Goal: Use online tool/utility: Utilize a website feature to perform a specific function

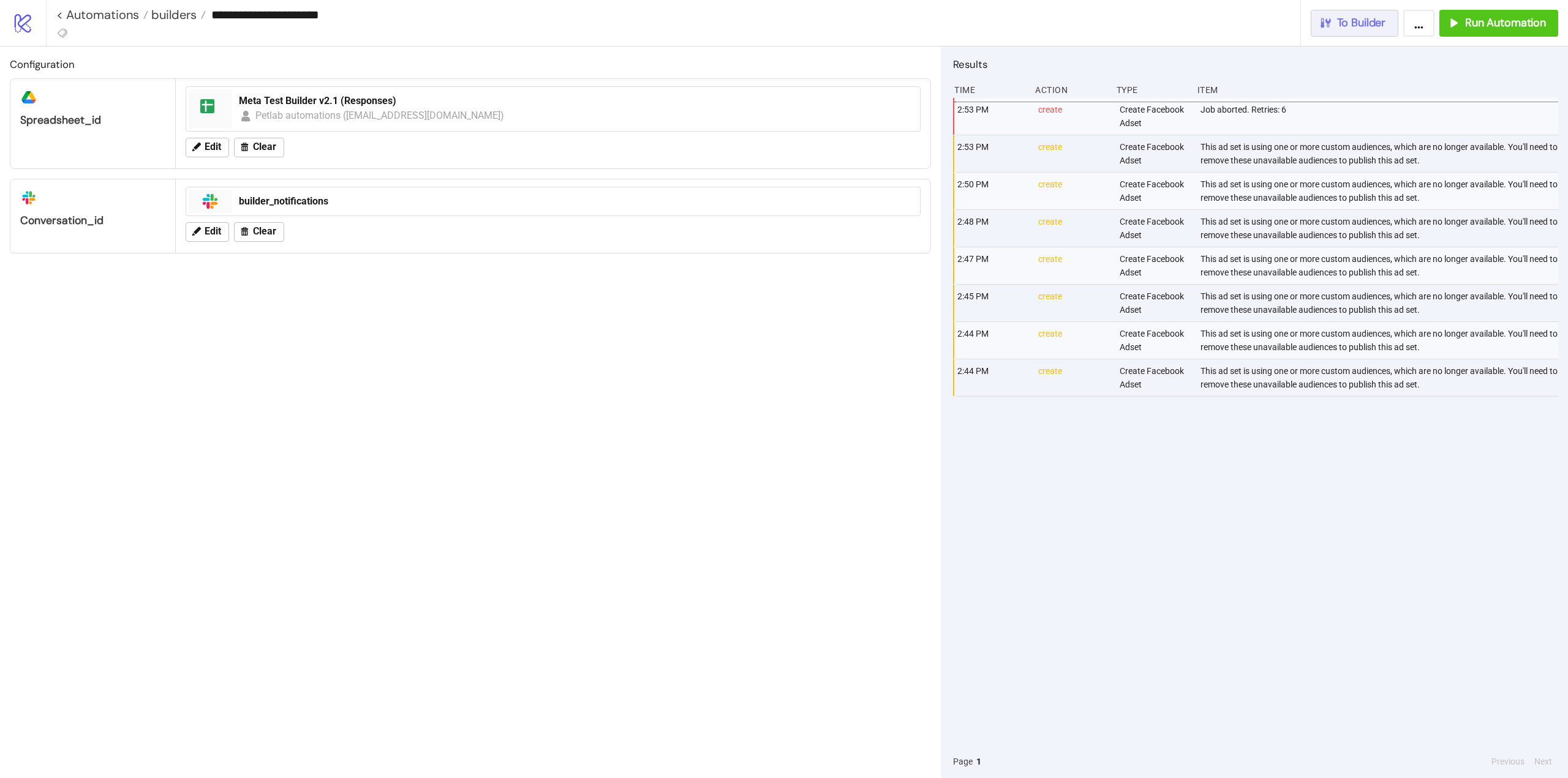
click at [1365, 34] on button "To Builder" at bounding box center [1354, 23] width 88 height 27
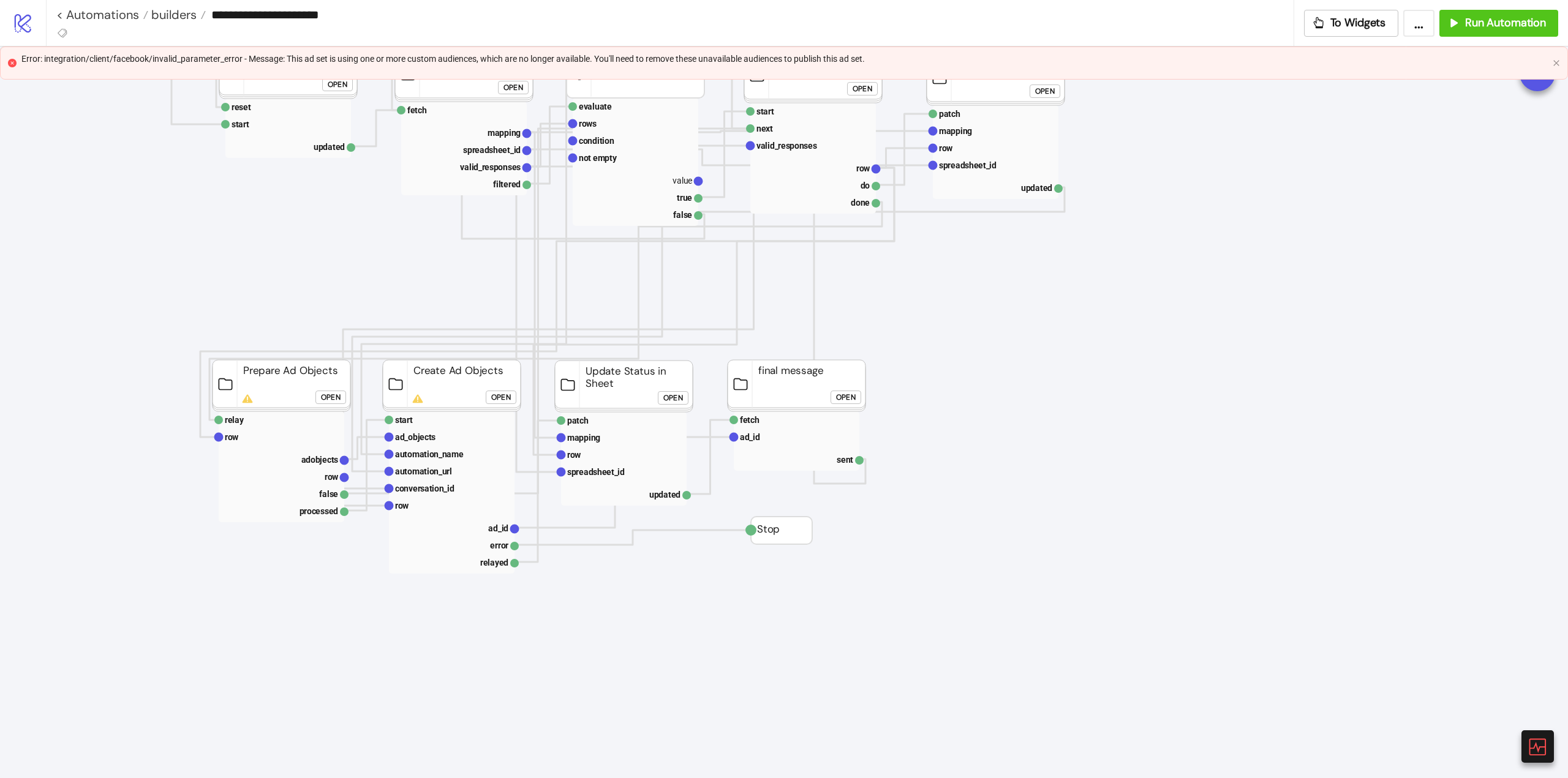
scroll to position [122, 0]
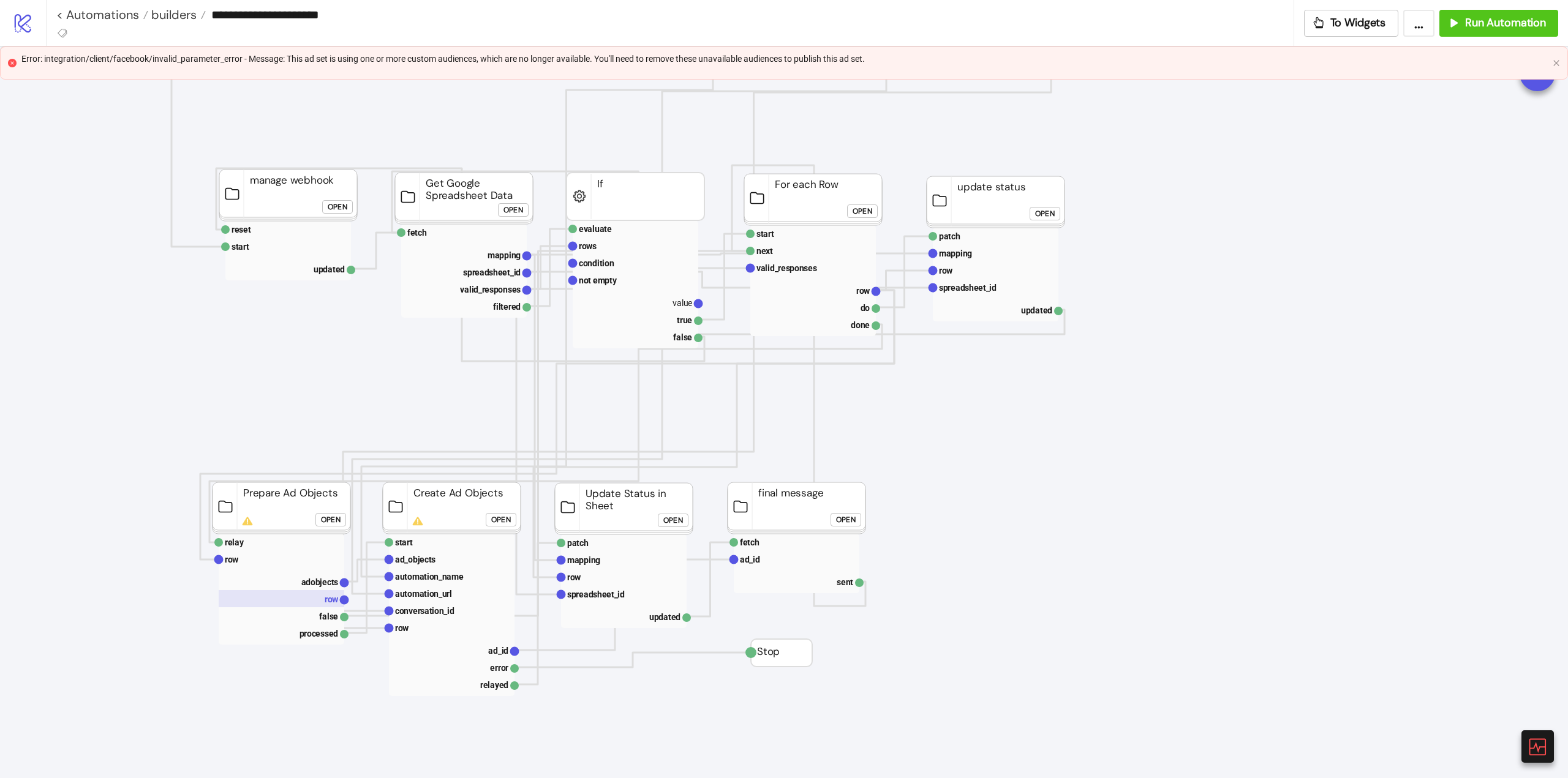
click at [328, 600] on text "row" at bounding box center [331, 599] width 14 height 10
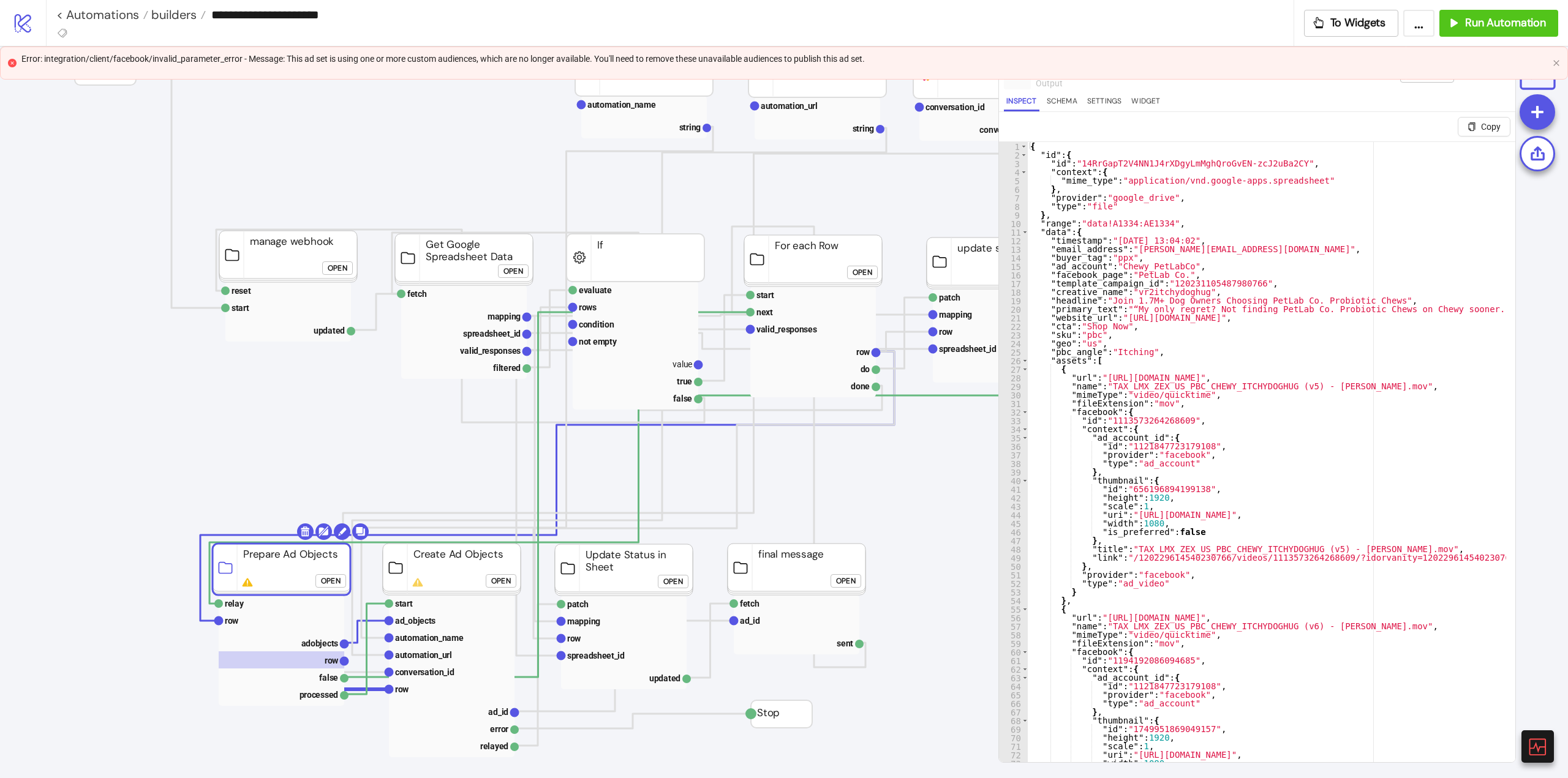
scroll to position [0, 0]
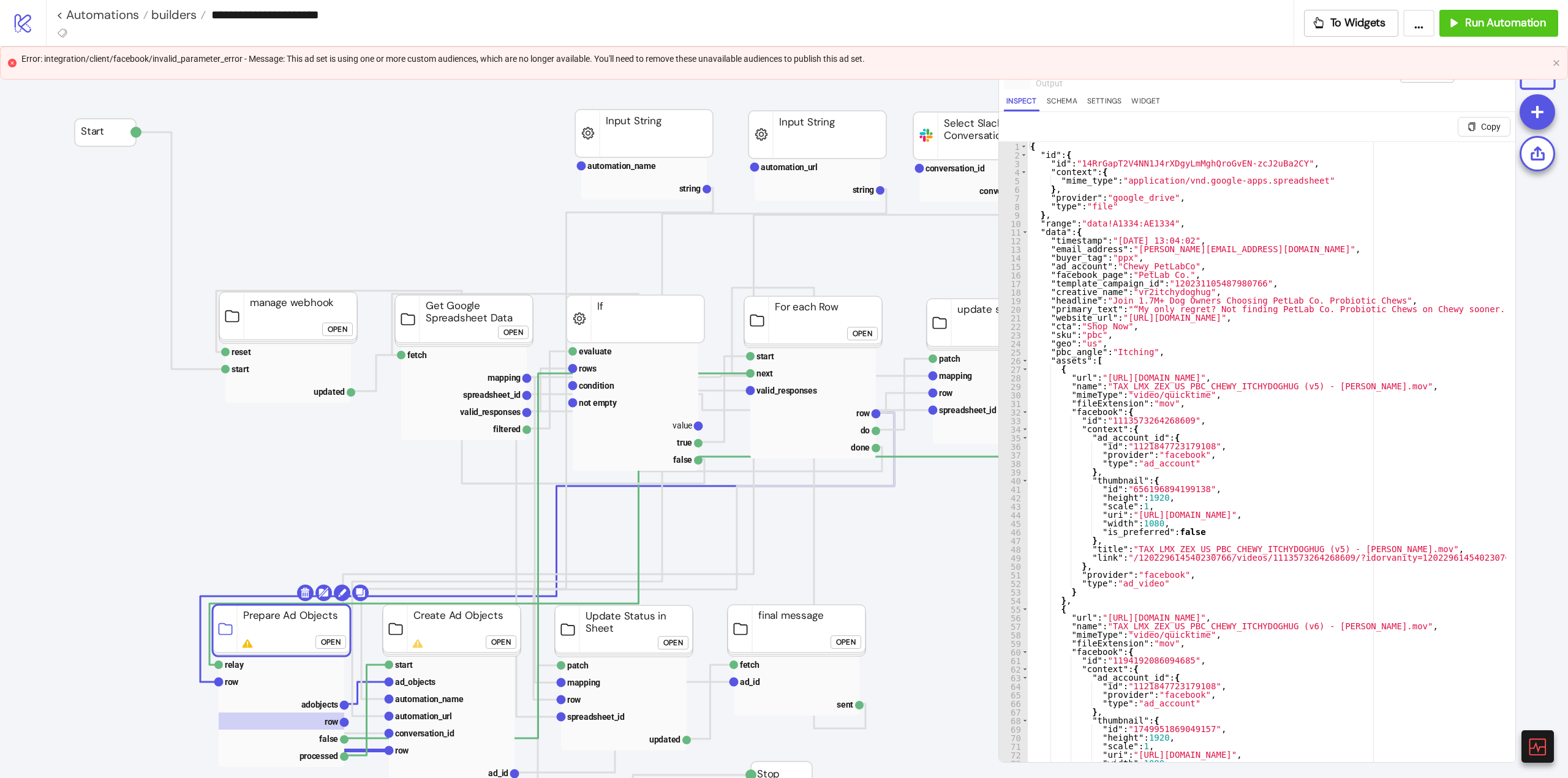
drag, startPoint x: 1557, startPoint y: 61, endPoint x: 1543, endPoint y: 75, distance: 19.8
click at [1557, 62] on icon "close" at bounding box center [1555, 62] width 5 height 5
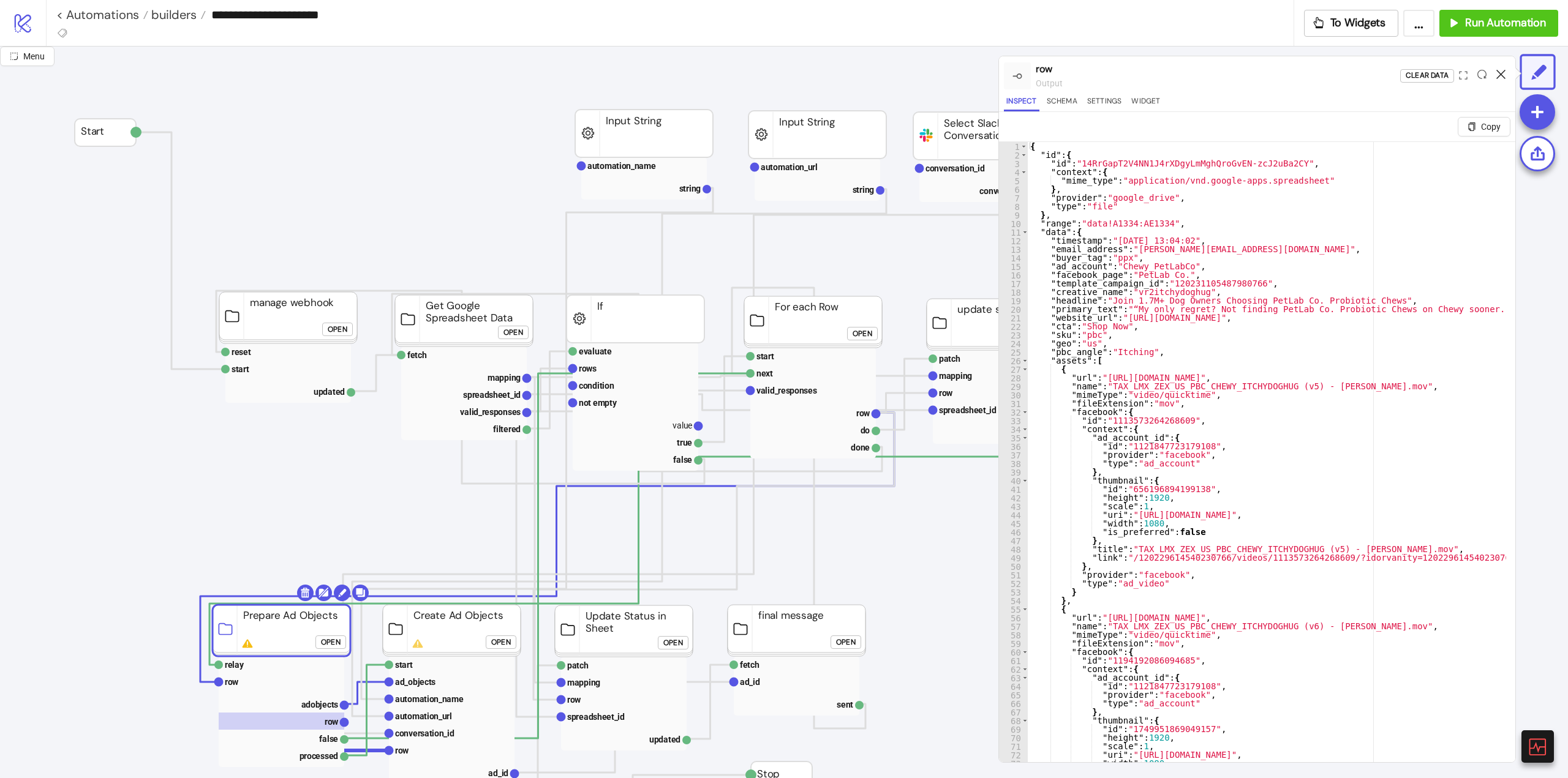
click at [1501, 73] on icon at bounding box center [1500, 74] width 9 height 9
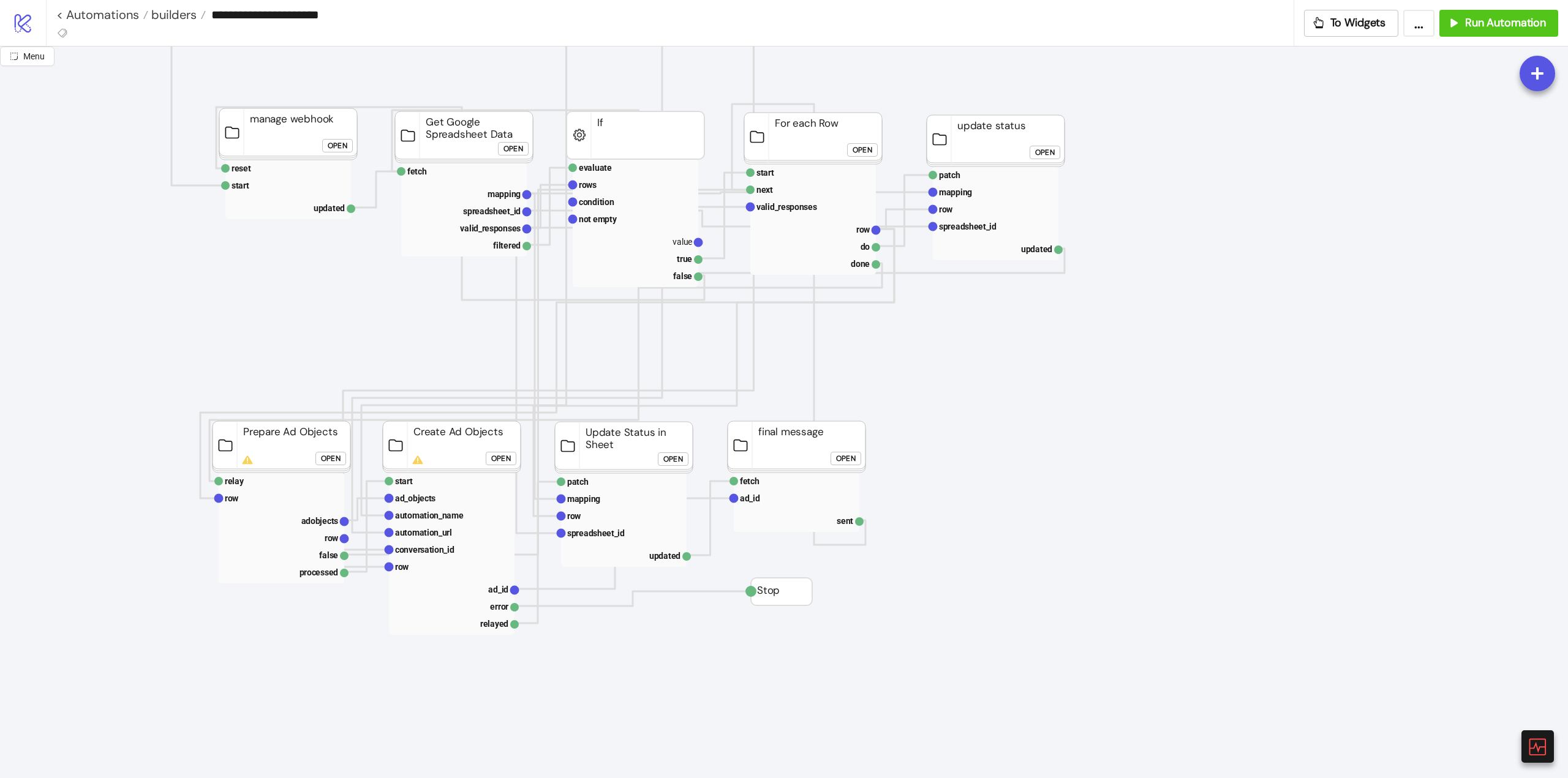
scroll to position [306, 0]
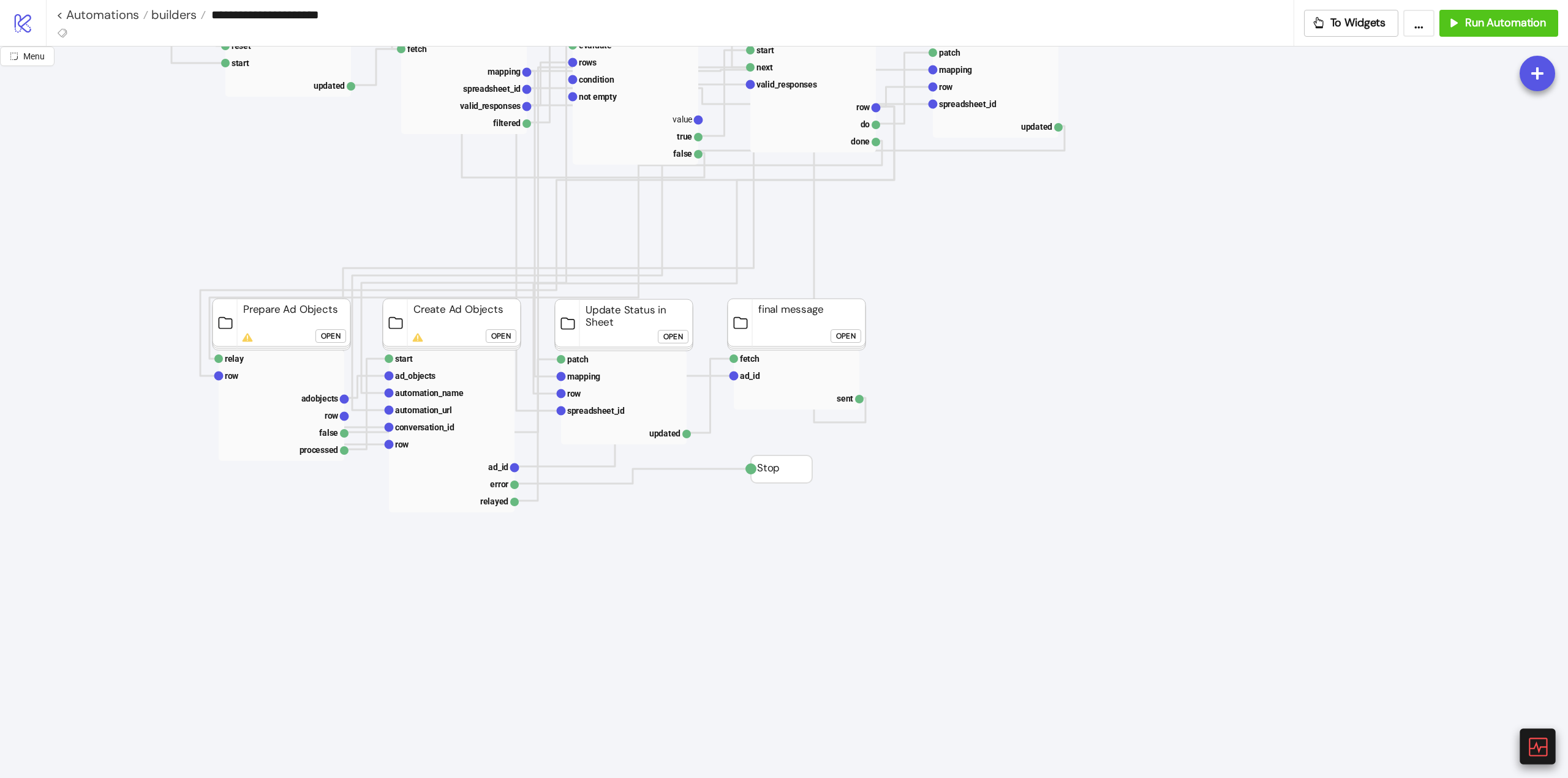
click at [1534, 750] on icon at bounding box center [1536, 746] width 22 height 22
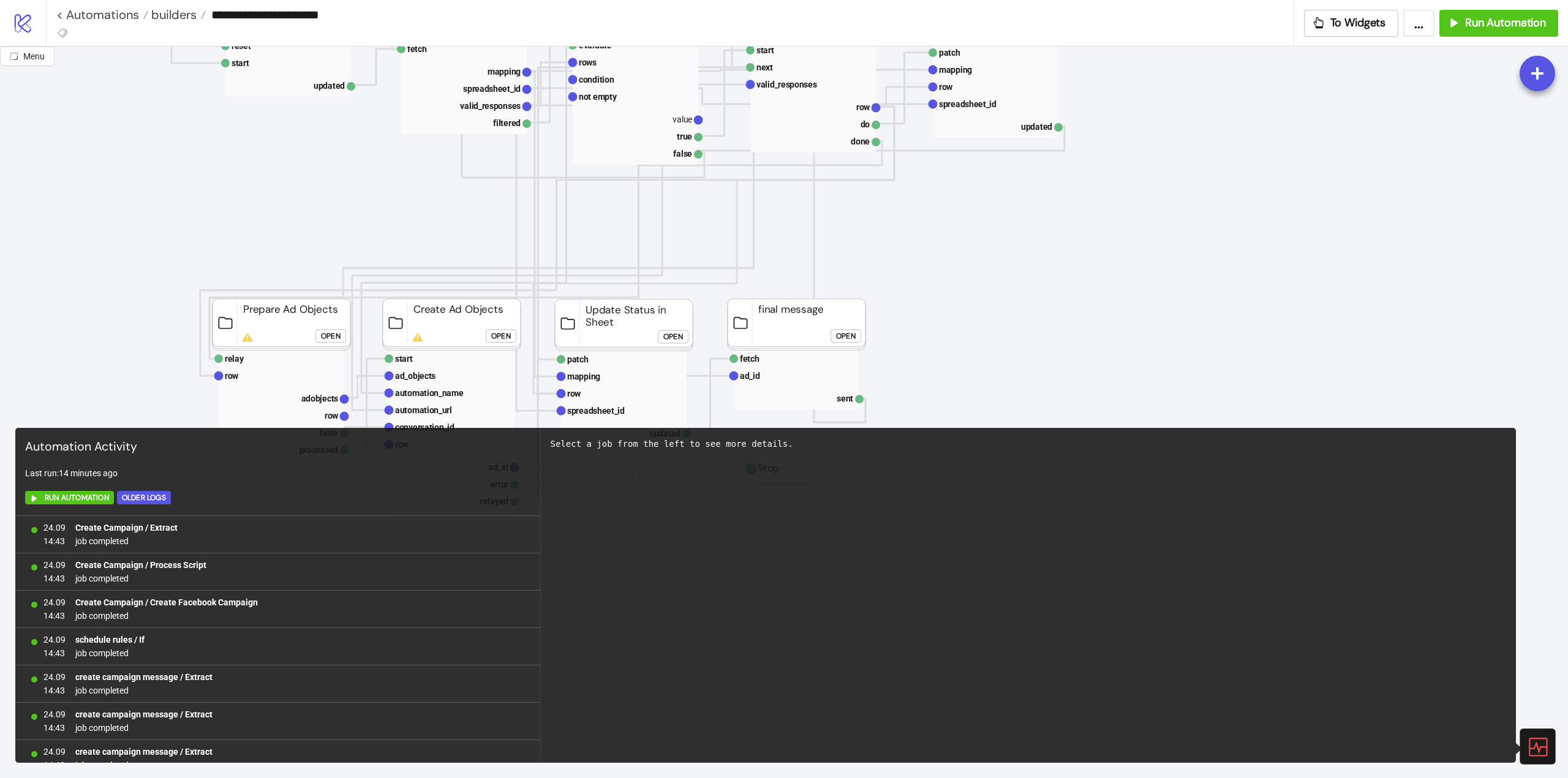
scroll to position [724, 0]
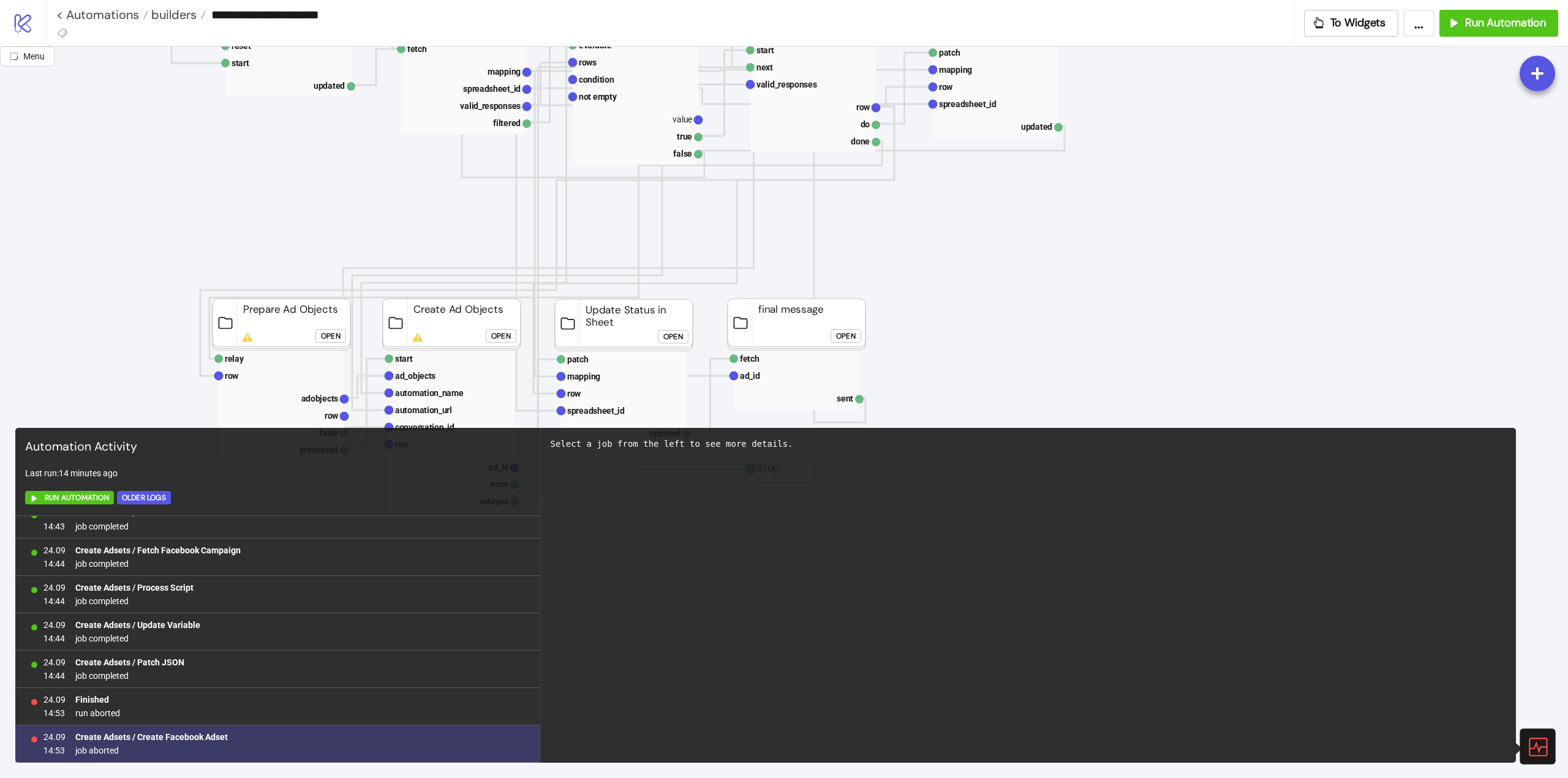
click at [169, 739] on b "Create Adsets / Create Facebook Adset" at bounding box center [151, 736] width 152 height 10
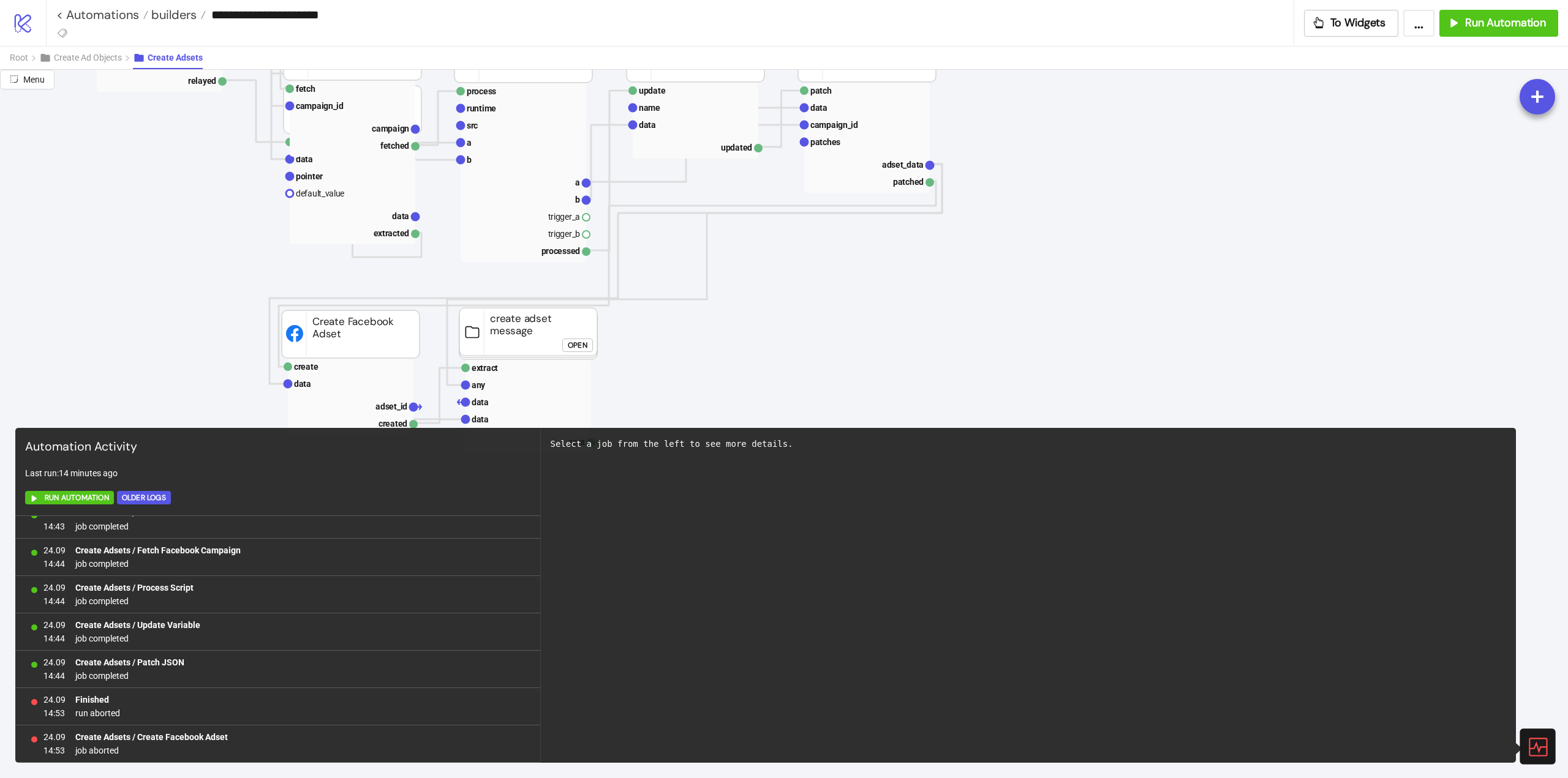
click at [1545, 748] on icon at bounding box center [1536, 746] width 22 height 22
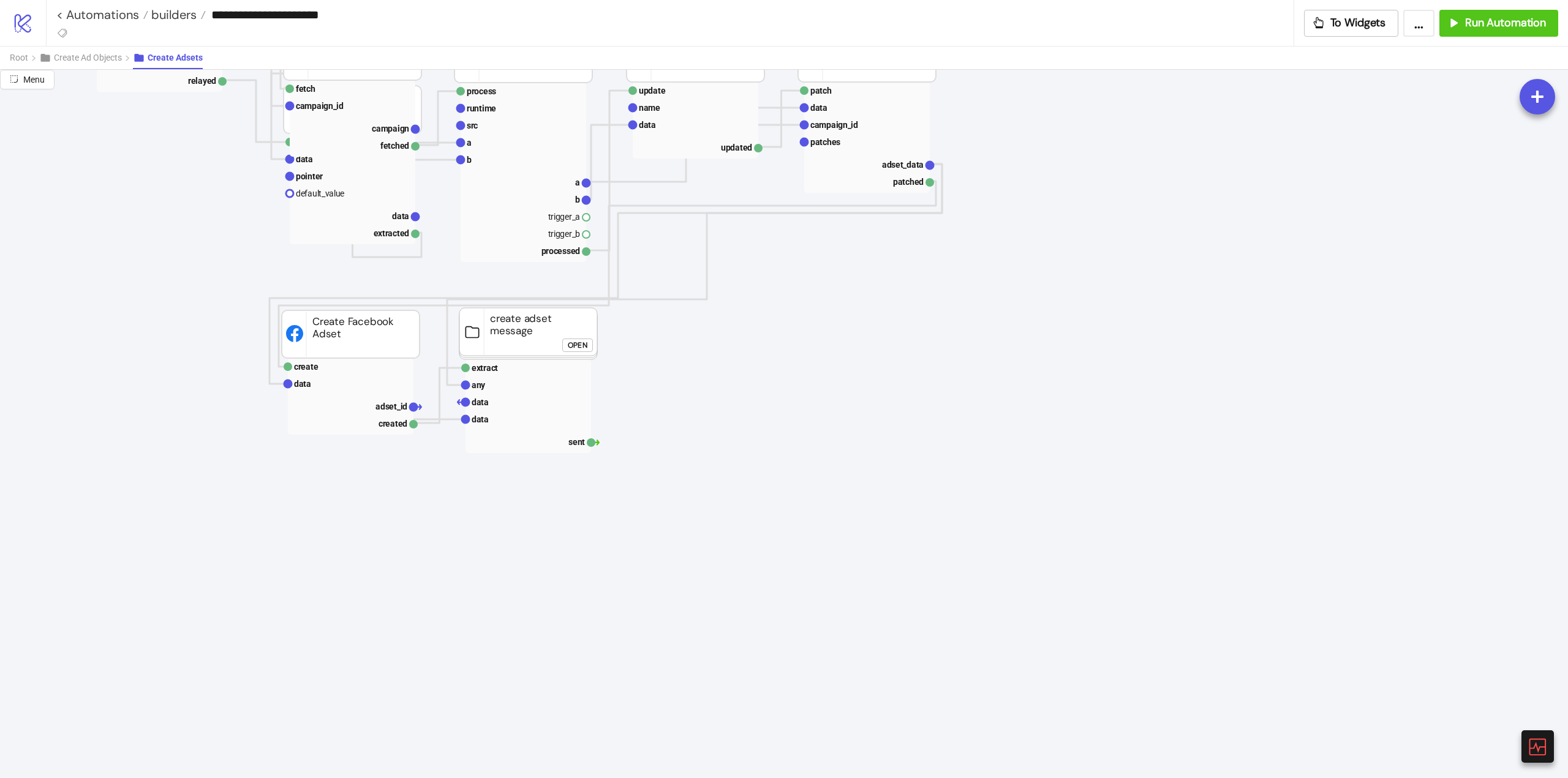
scroll to position [122, 0]
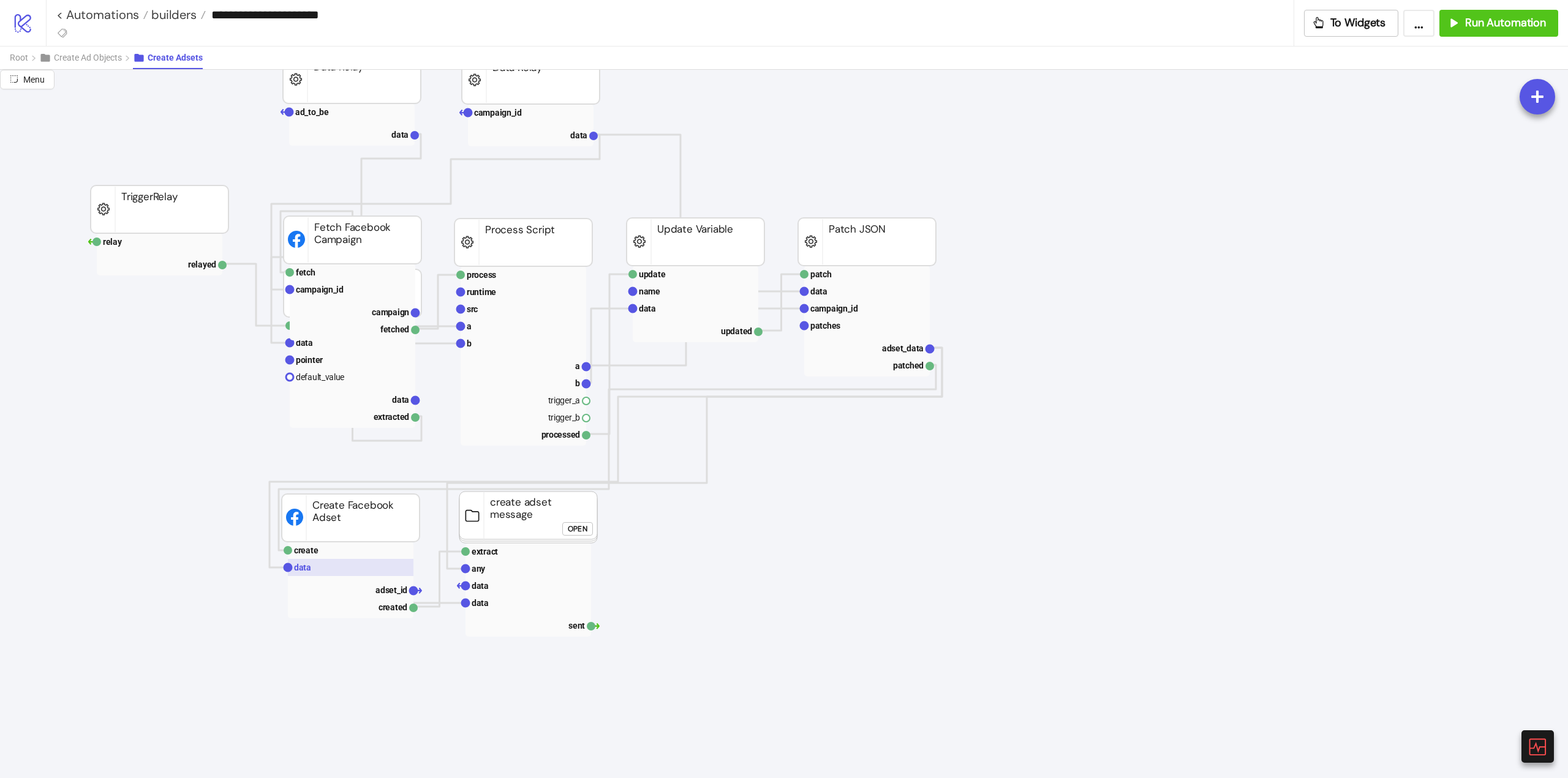
click at [315, 570] on rect at bounding box center [350, 567] width 126 height 17
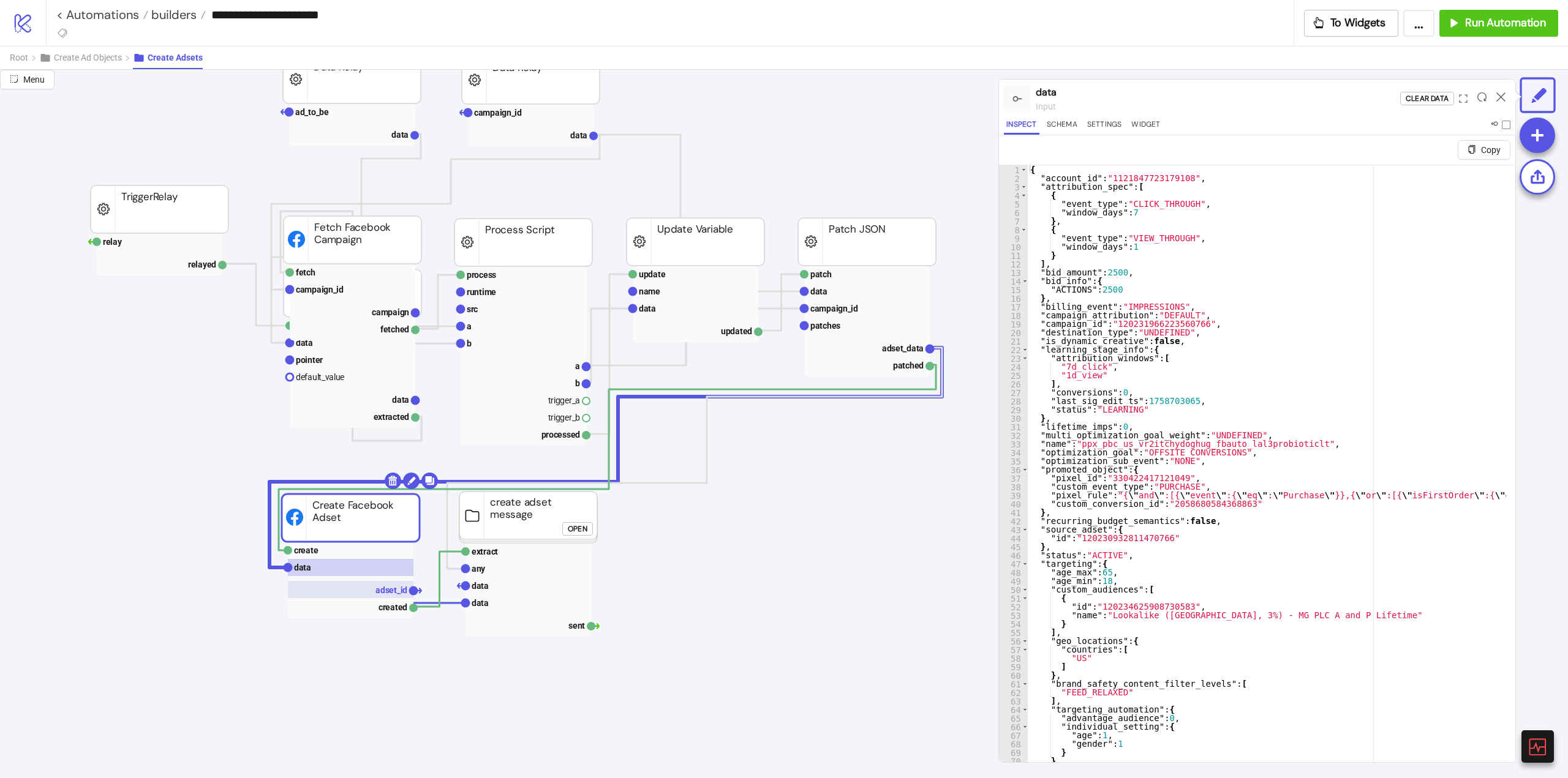
click at [394, 586] on text "adset_id" at bounding box center [391, 589] width 32 height 10
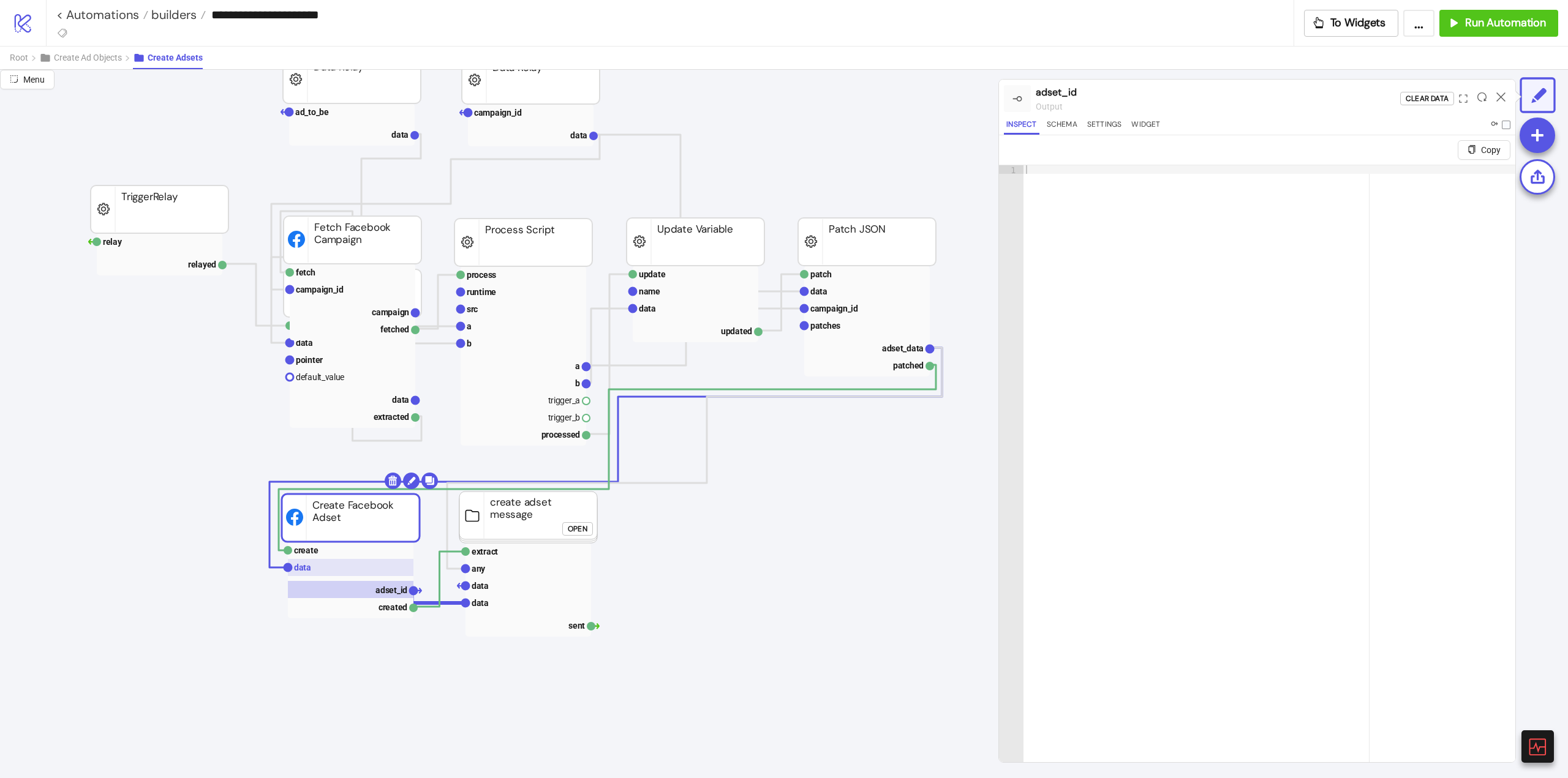
click at [330, 572] on rect at bounding box center [350, 567] width 126 height 17
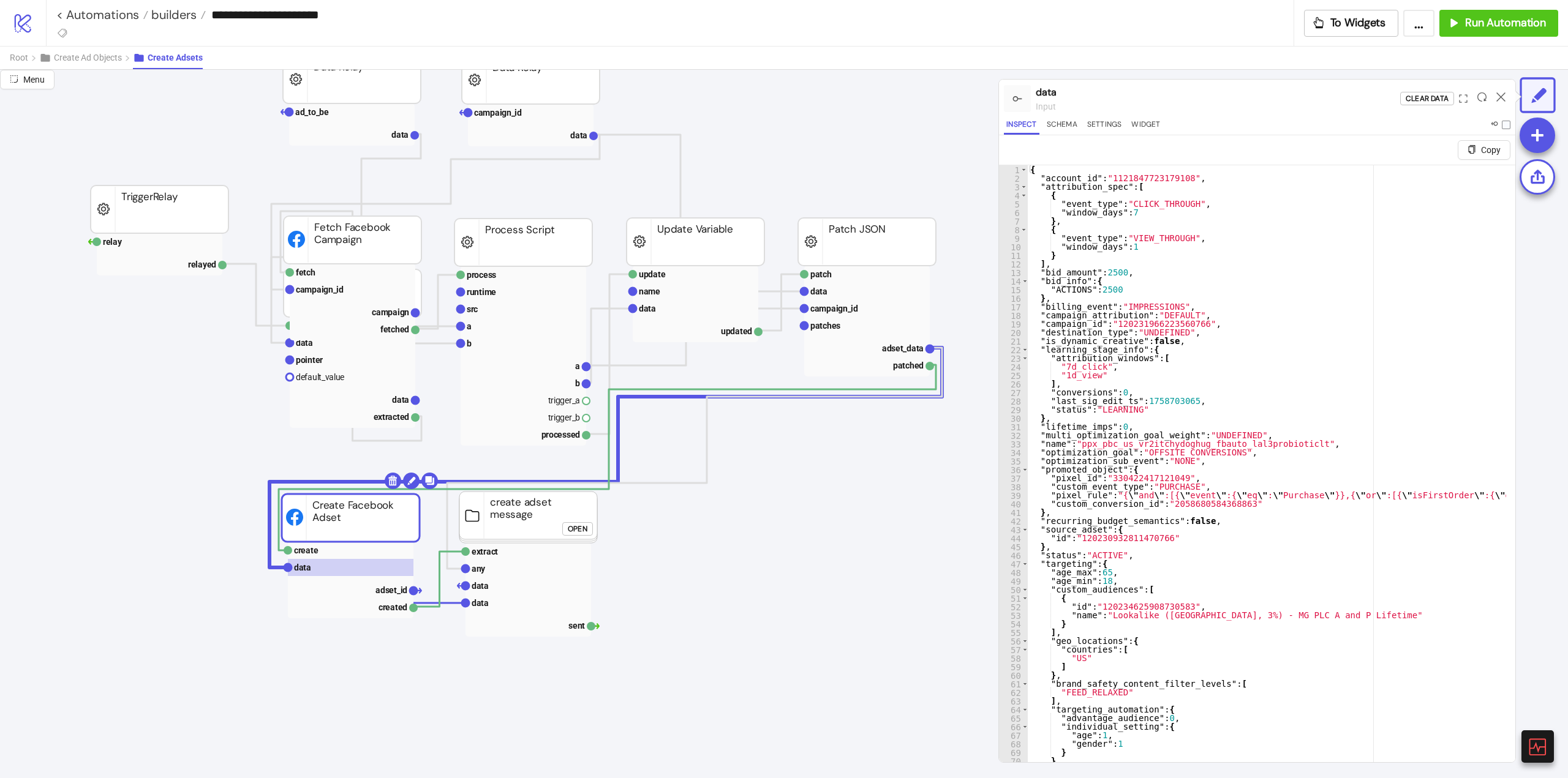
scroll to position [0, 0]
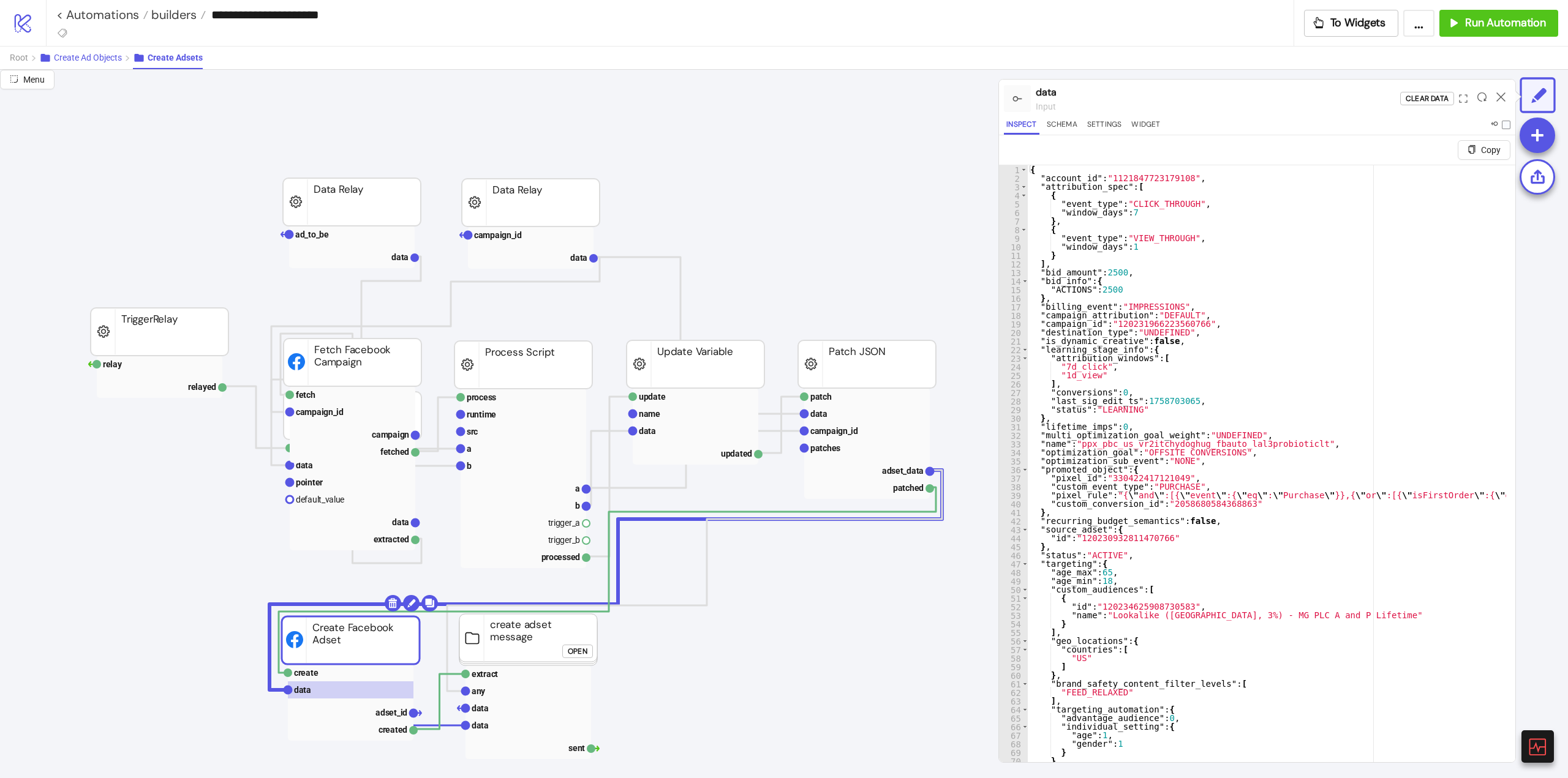
click at [83, 58] on span "Create Ad Objects" at bounding box center [88, 57] width 68 height 10
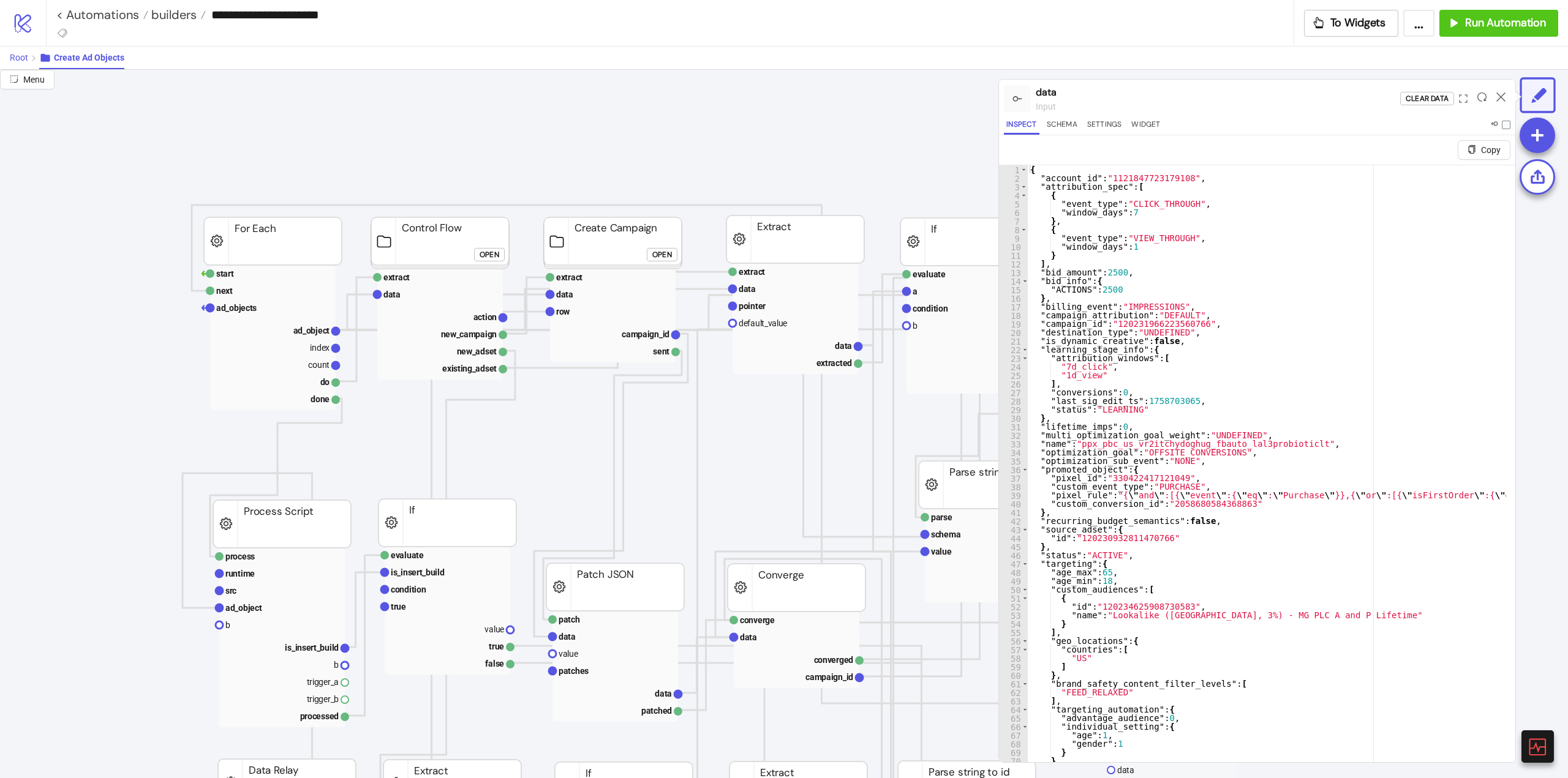
click at [13, 62] on span "Root" at bounding box center [19, 57] width 19 height 10
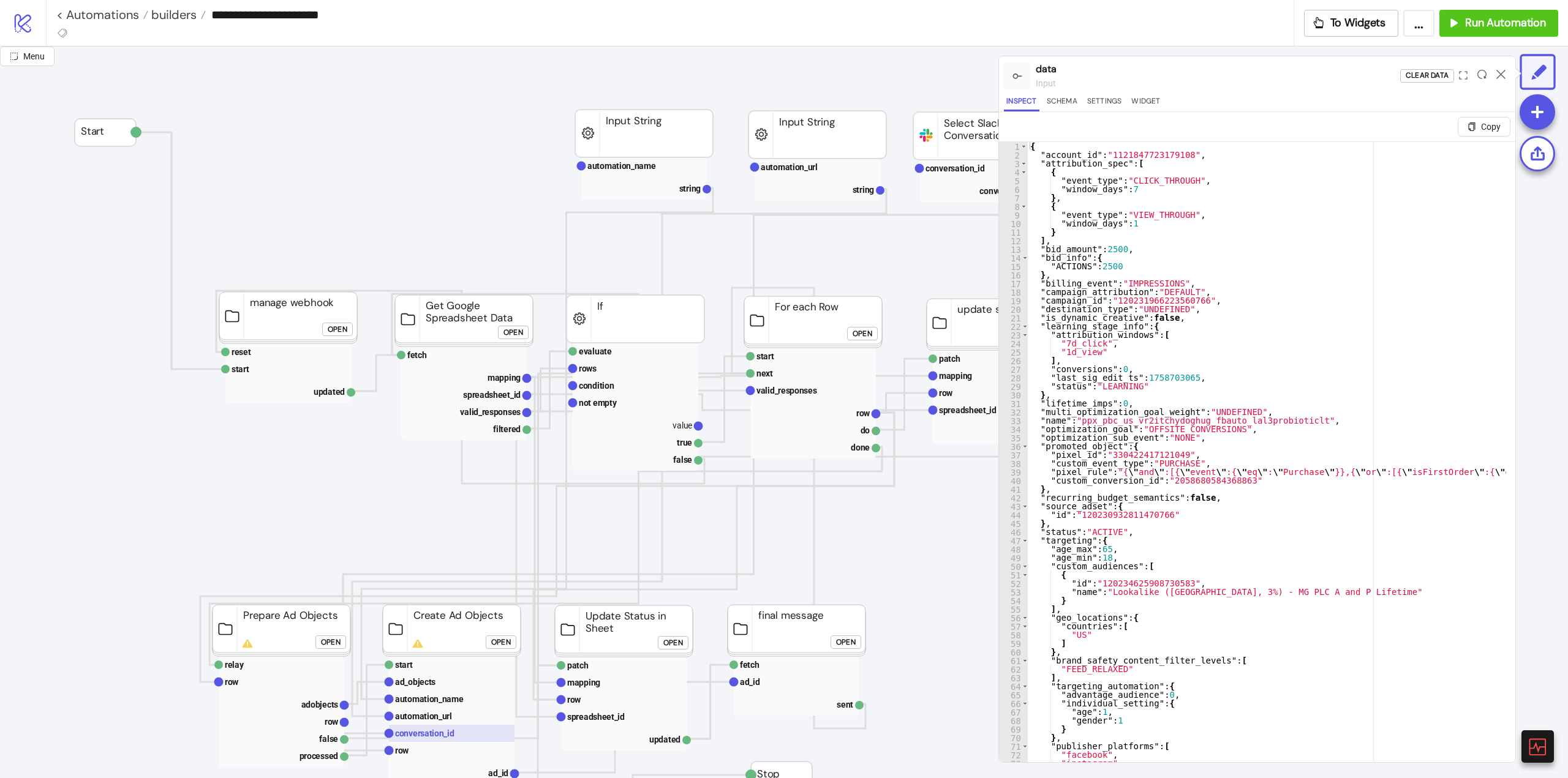
scroll to position [367, 0]
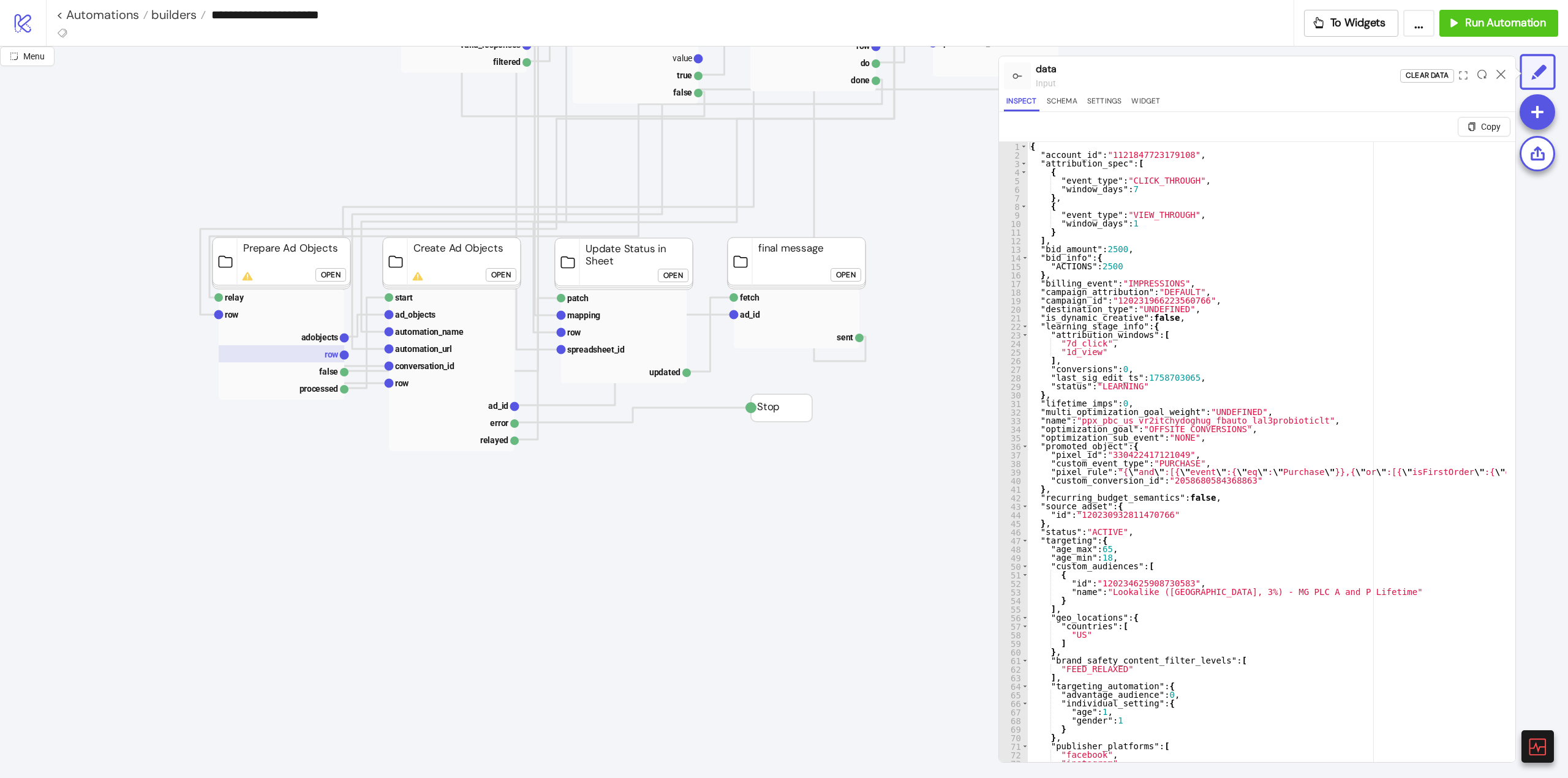
click at [325, 354] on text "row" at bounding box center [331, 354] width 14 height 10
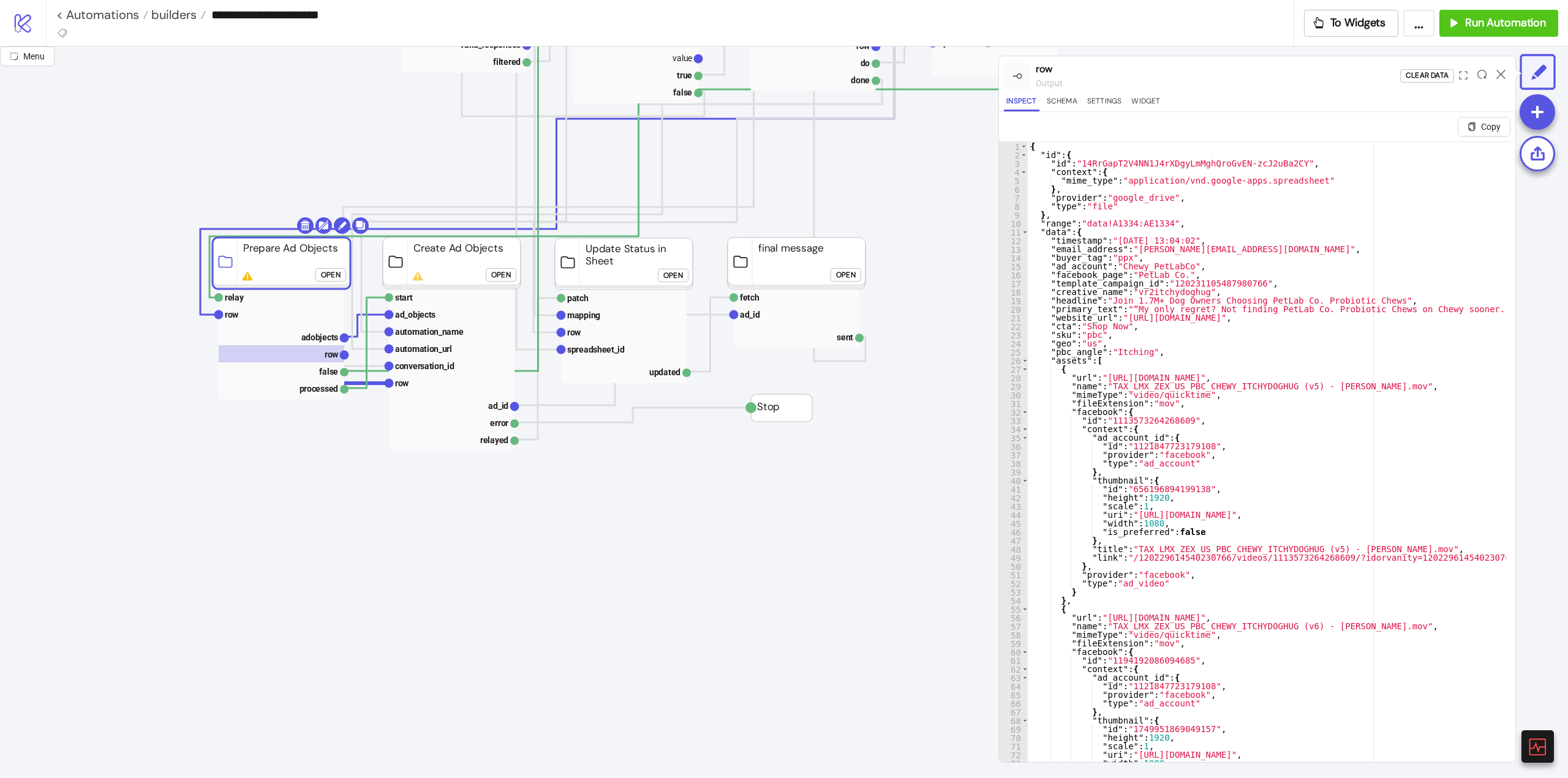
click div "Open"
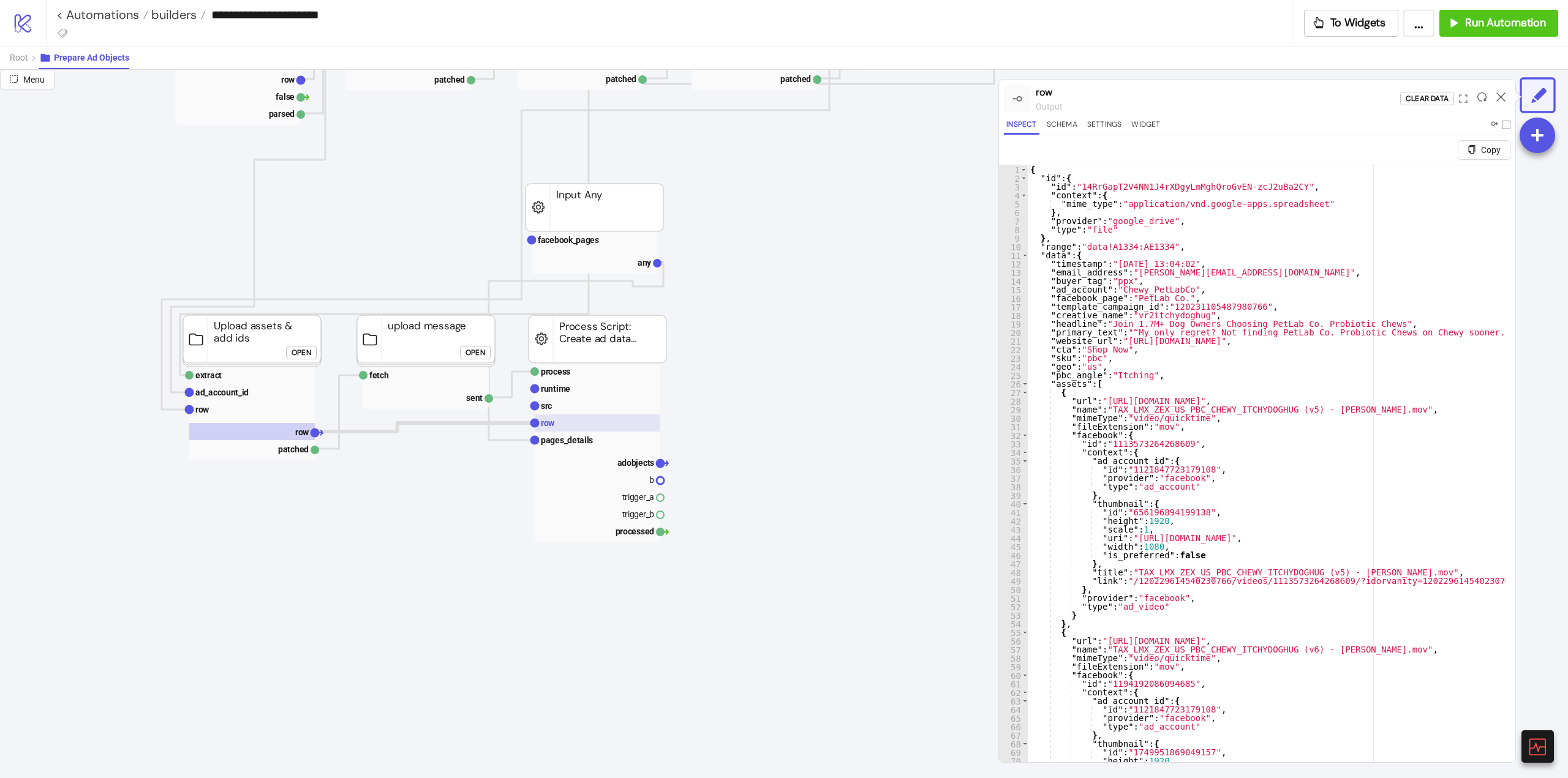
click at [570, 416] on rect at bounding box center [597, 422] width 126 height 17
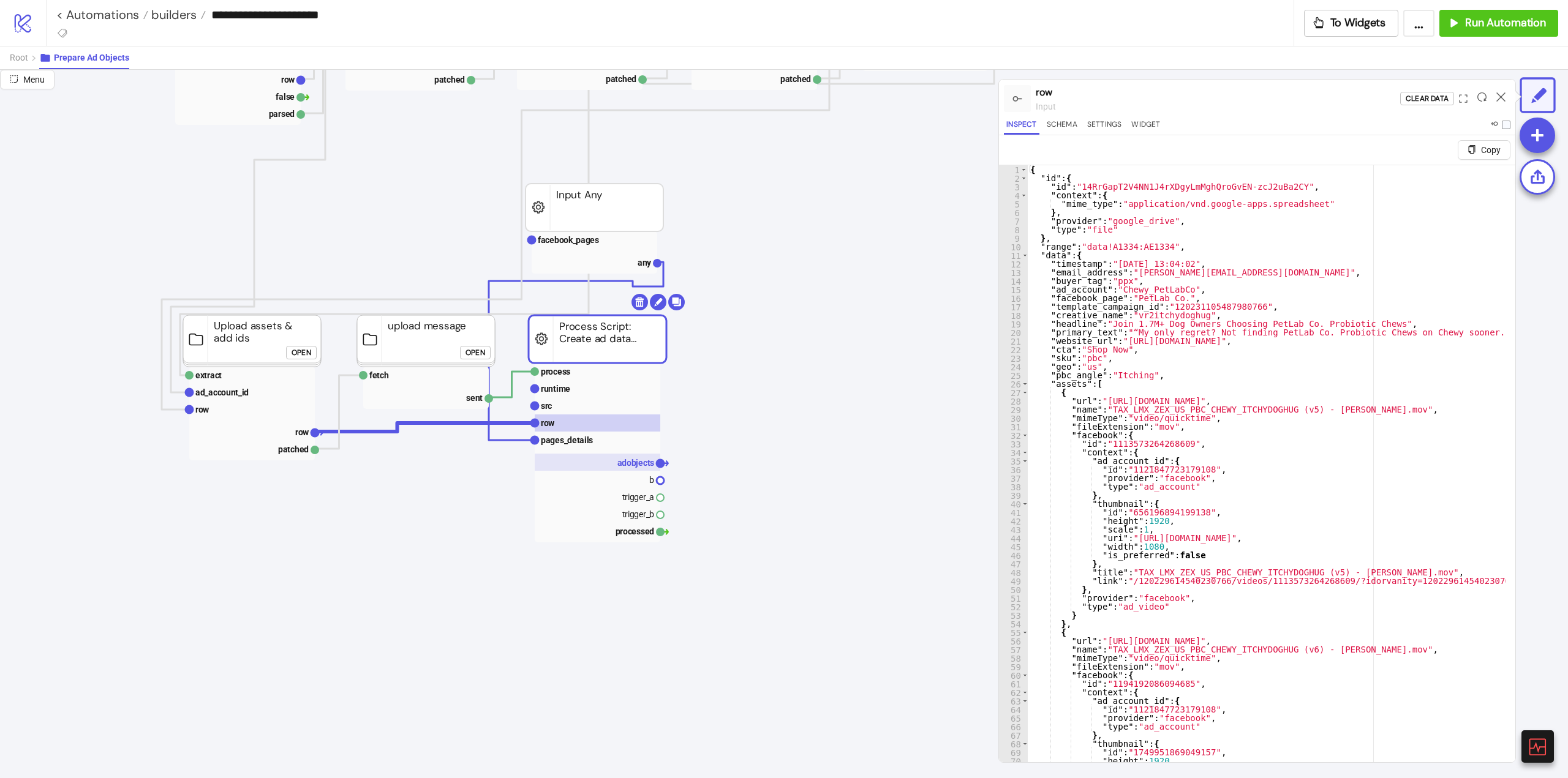
click at [631, 465] on text "adobjects" at bounding box center [636, 462] width 37 height 10
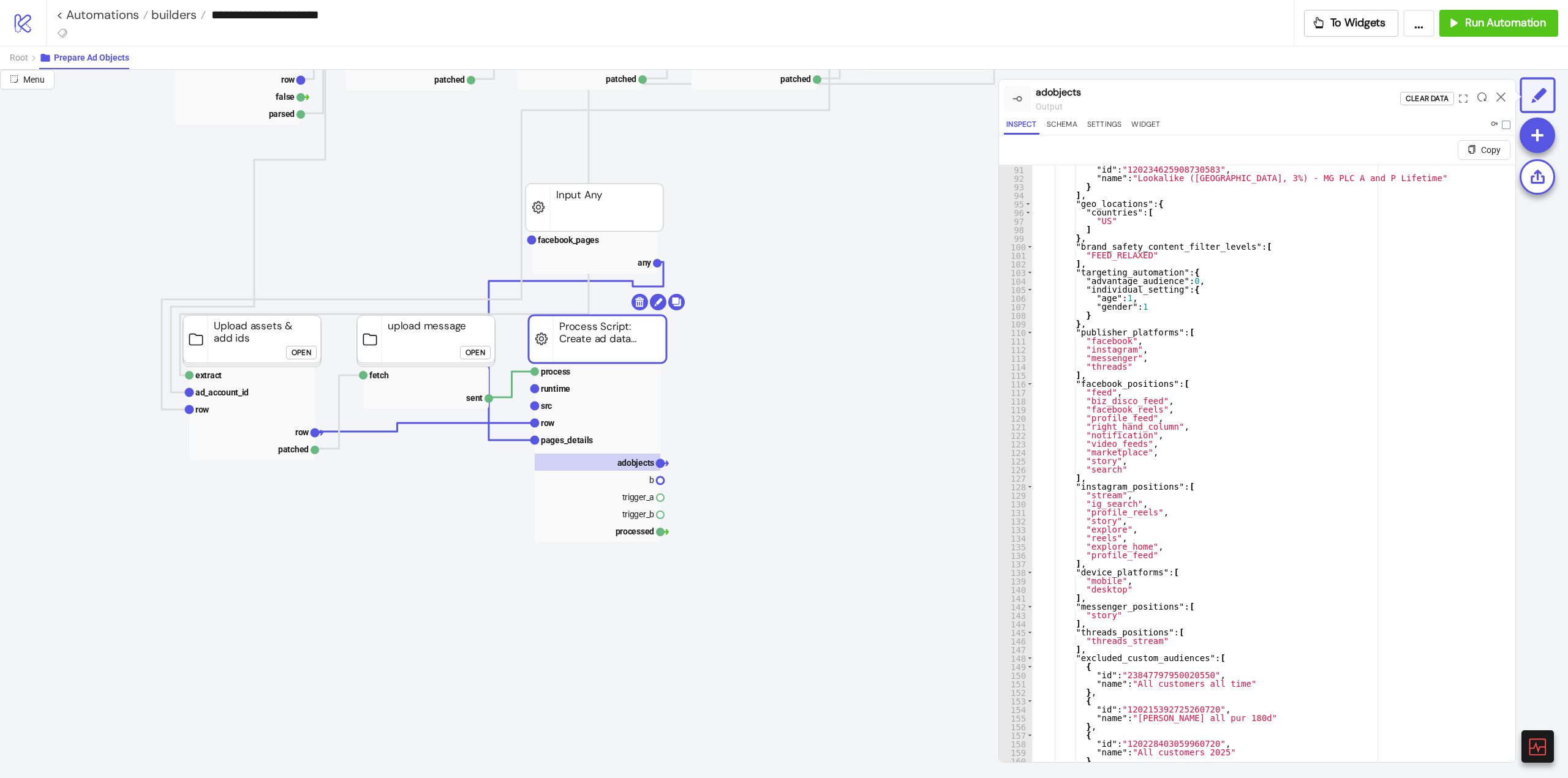
scroll to position [771, 0]
click at [1540, 745] on icon at bounding box center [1536, 746] width 22 height 22
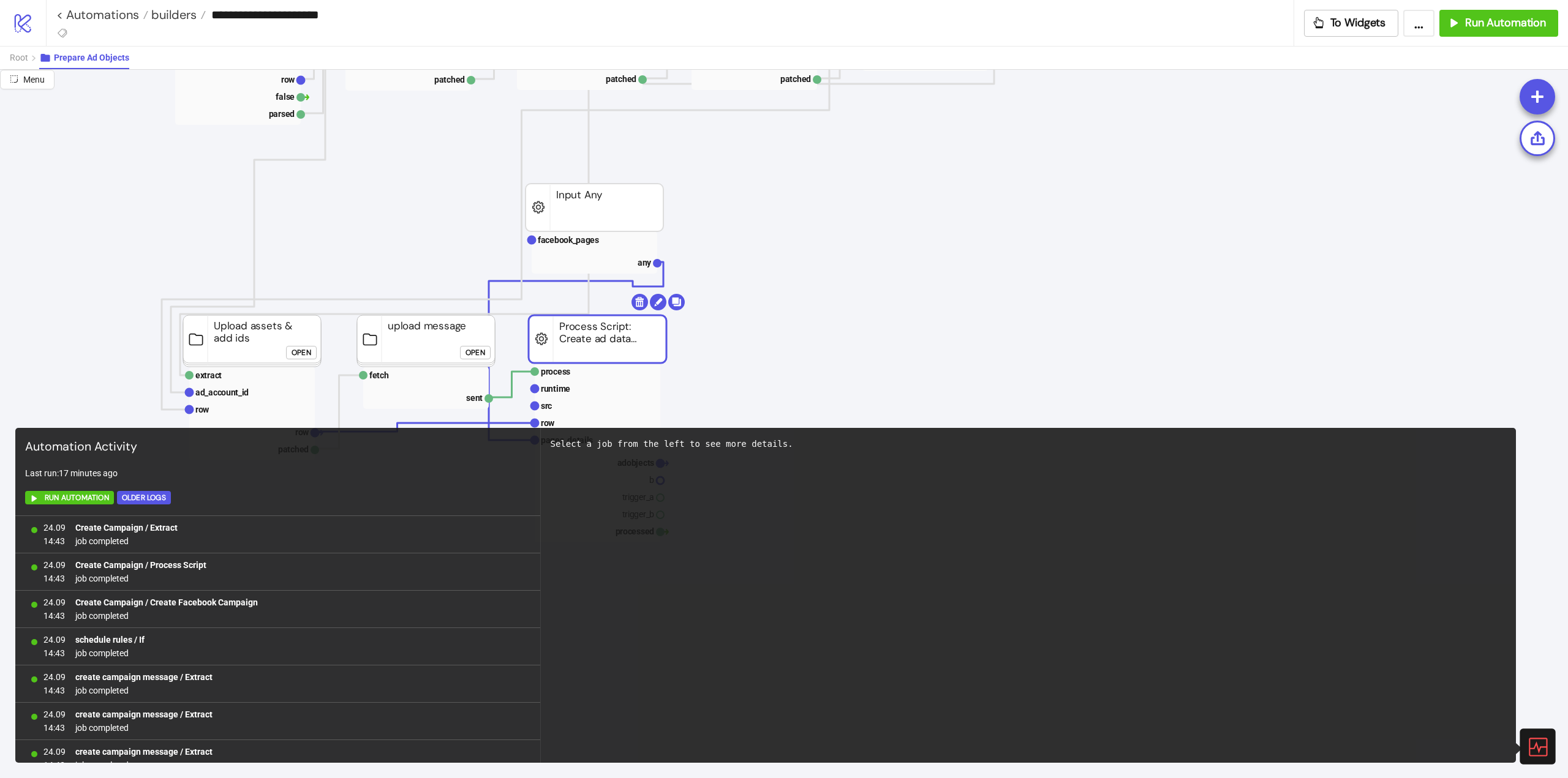
scroll to position [724, 0]
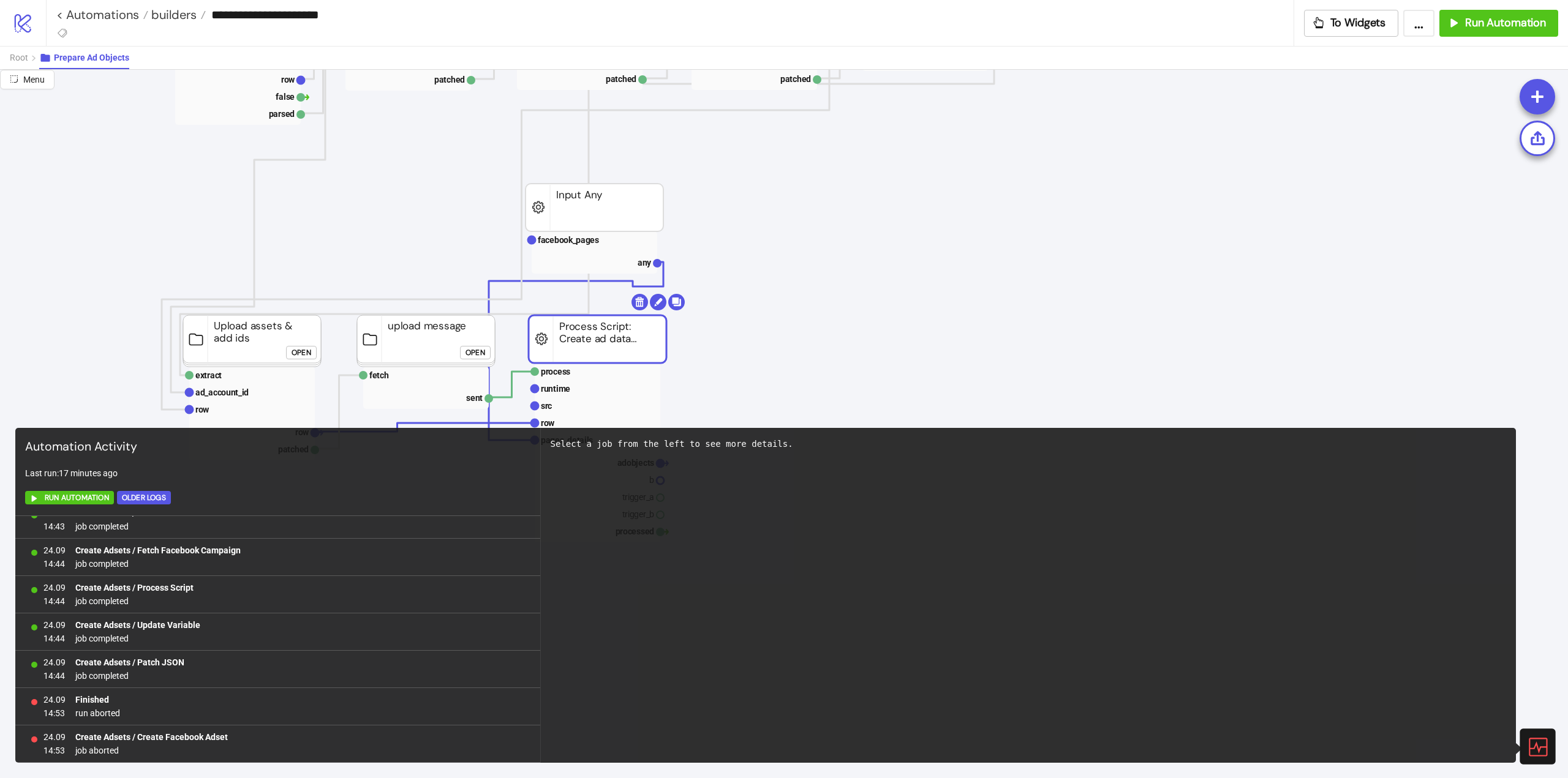
click at [1541, 747] on icon at bounding box center [1537, 746] width 19 height 19
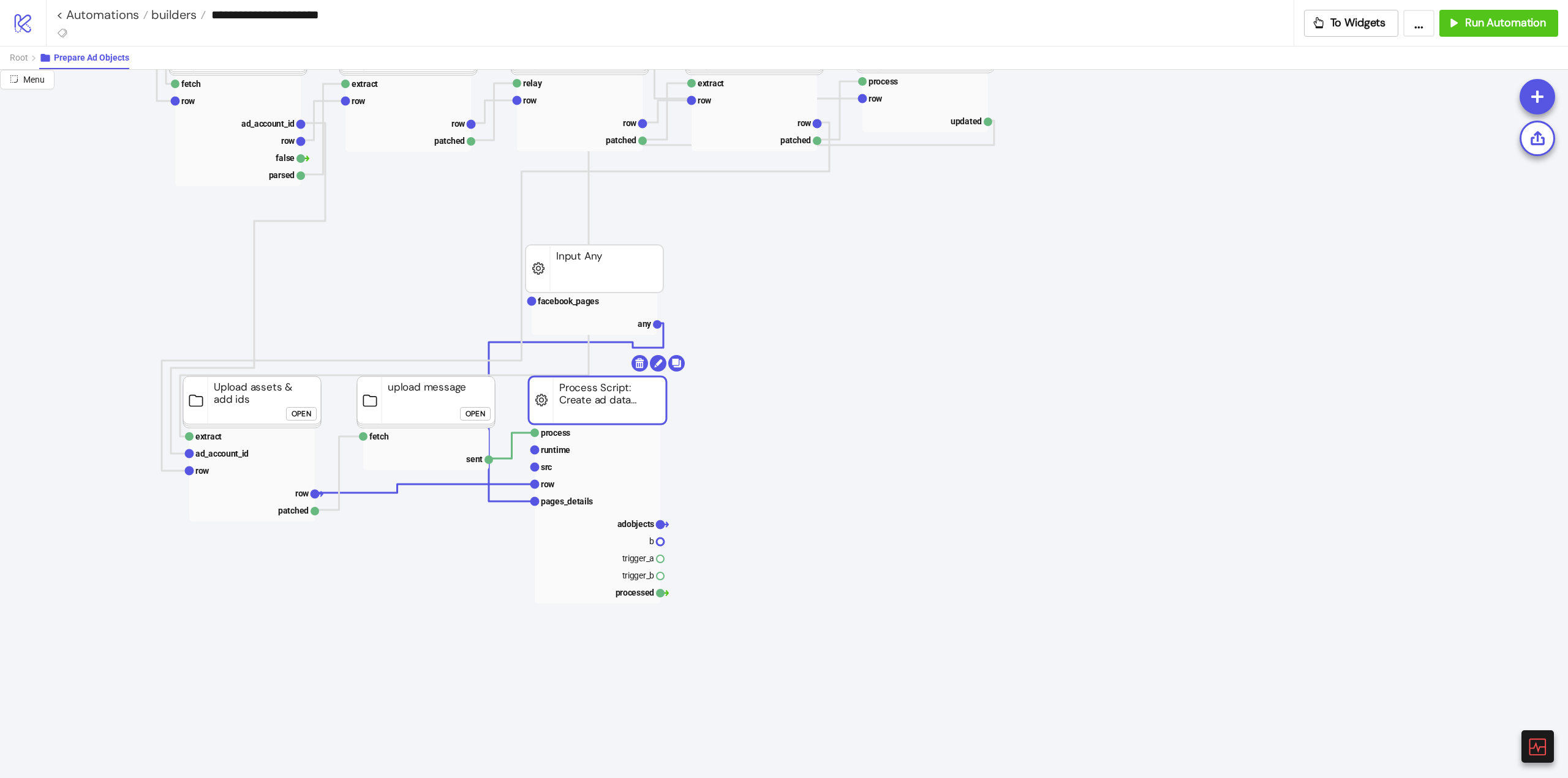
scroll to position [428, 0]
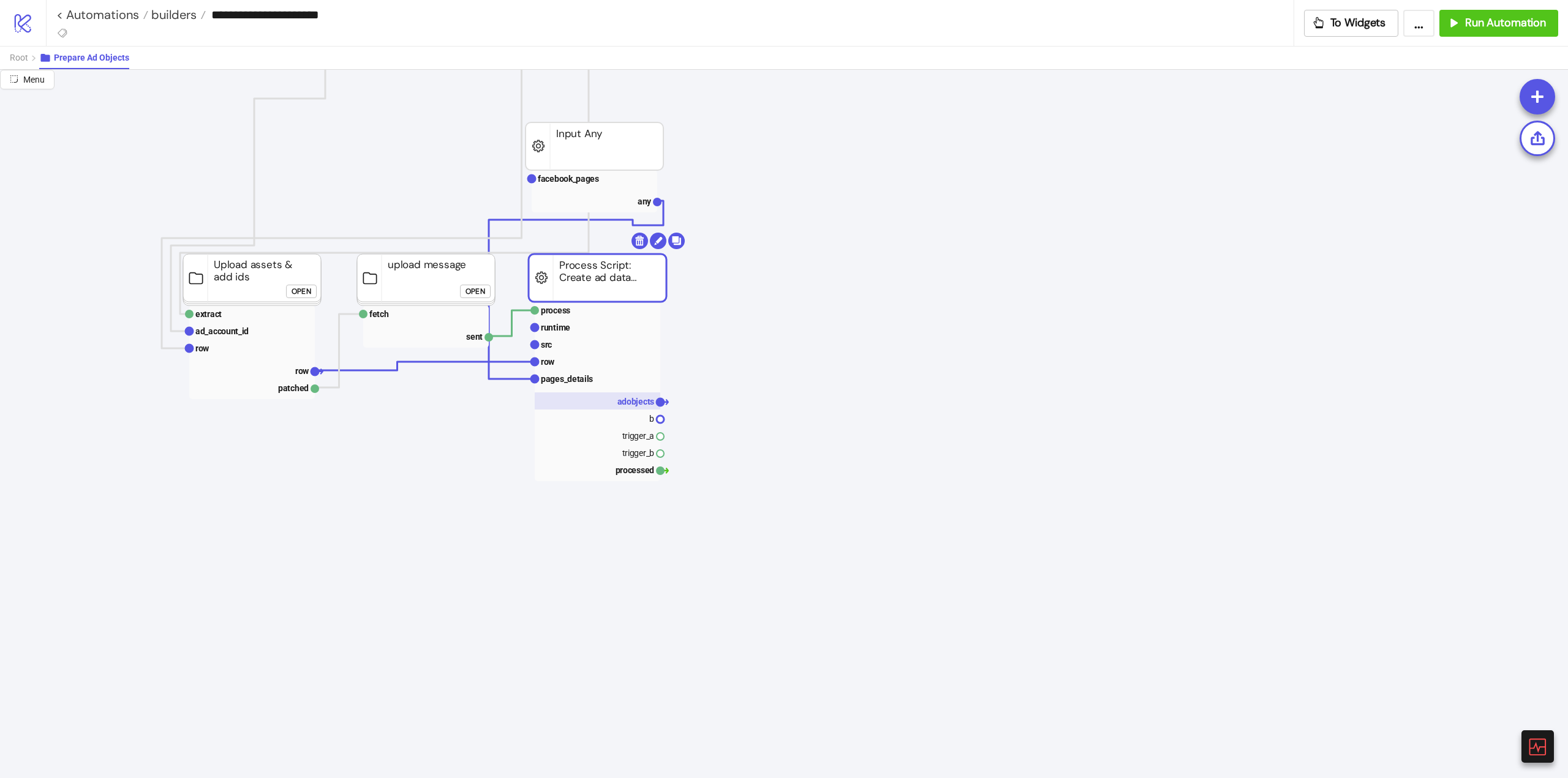
click at [615, 408] on rect at bounding box center [597, 400] width 126 height 17
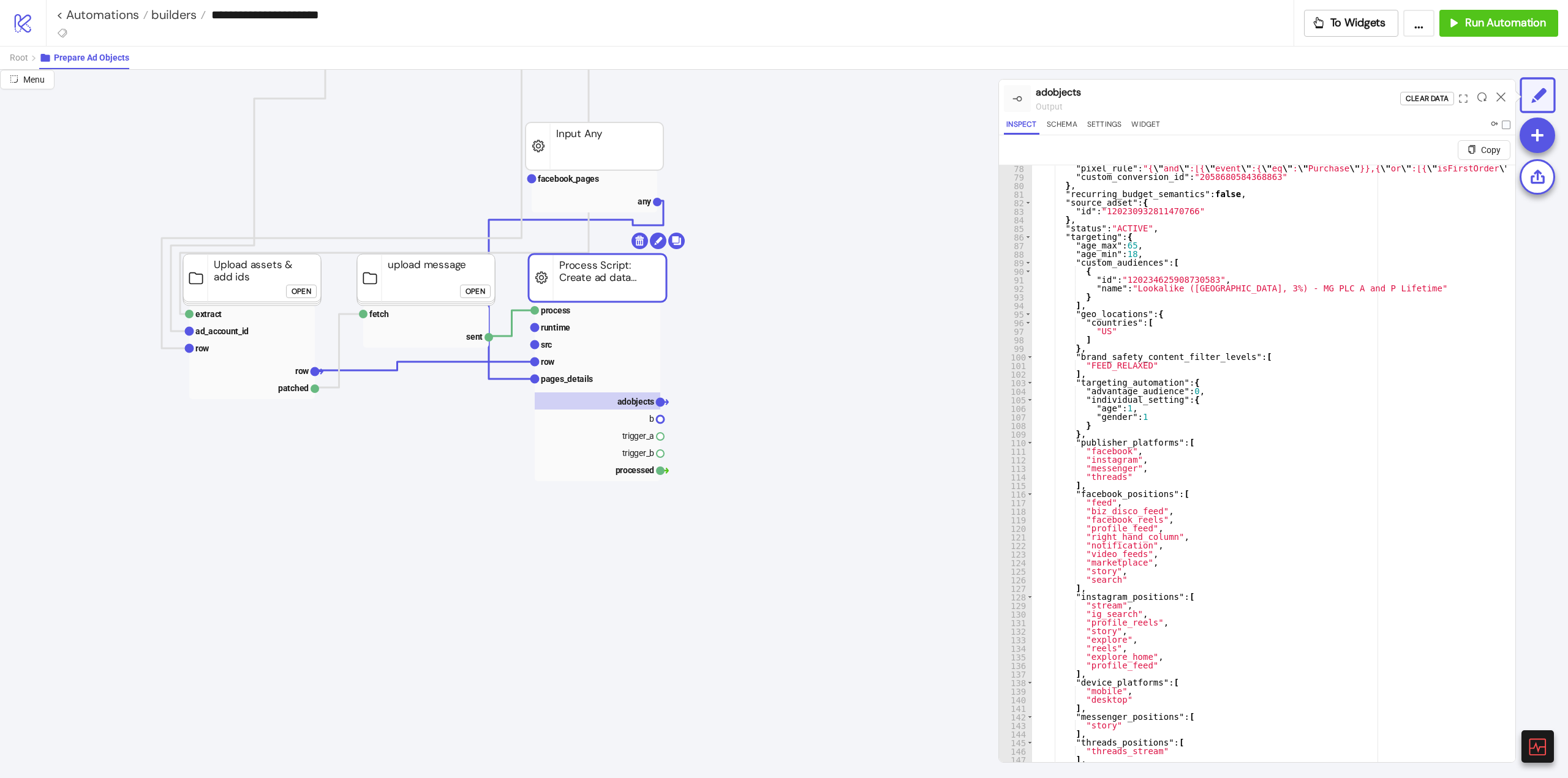
scroll to position [845, 0]
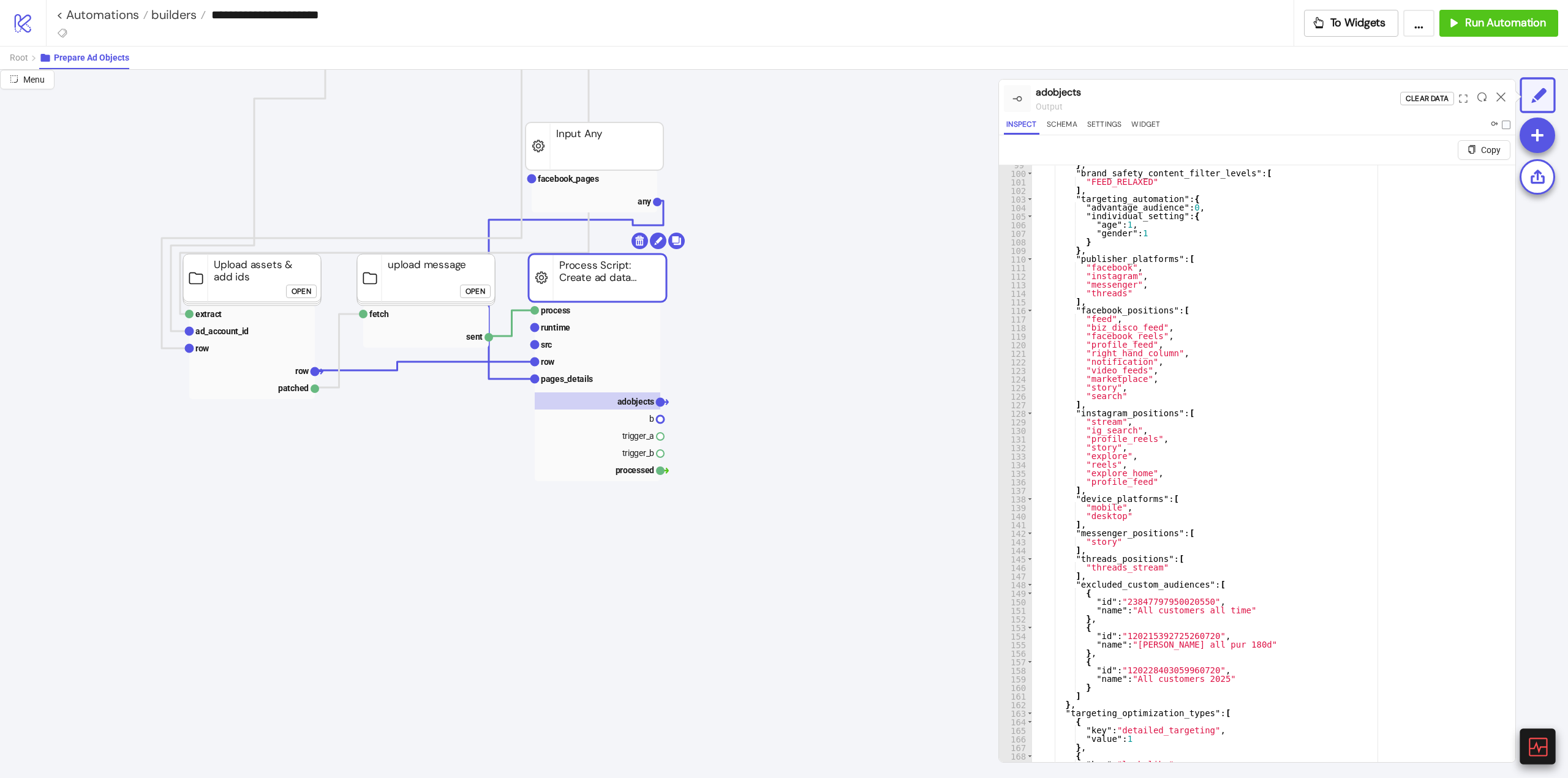
drag, startPoint x: 1537, startPoint y: 749, endPoint x: 1523, endPoint y: 743, distance: 15.2
click at [1538, 749] on icon at bounding box center [1537, 746] width 19 height 19
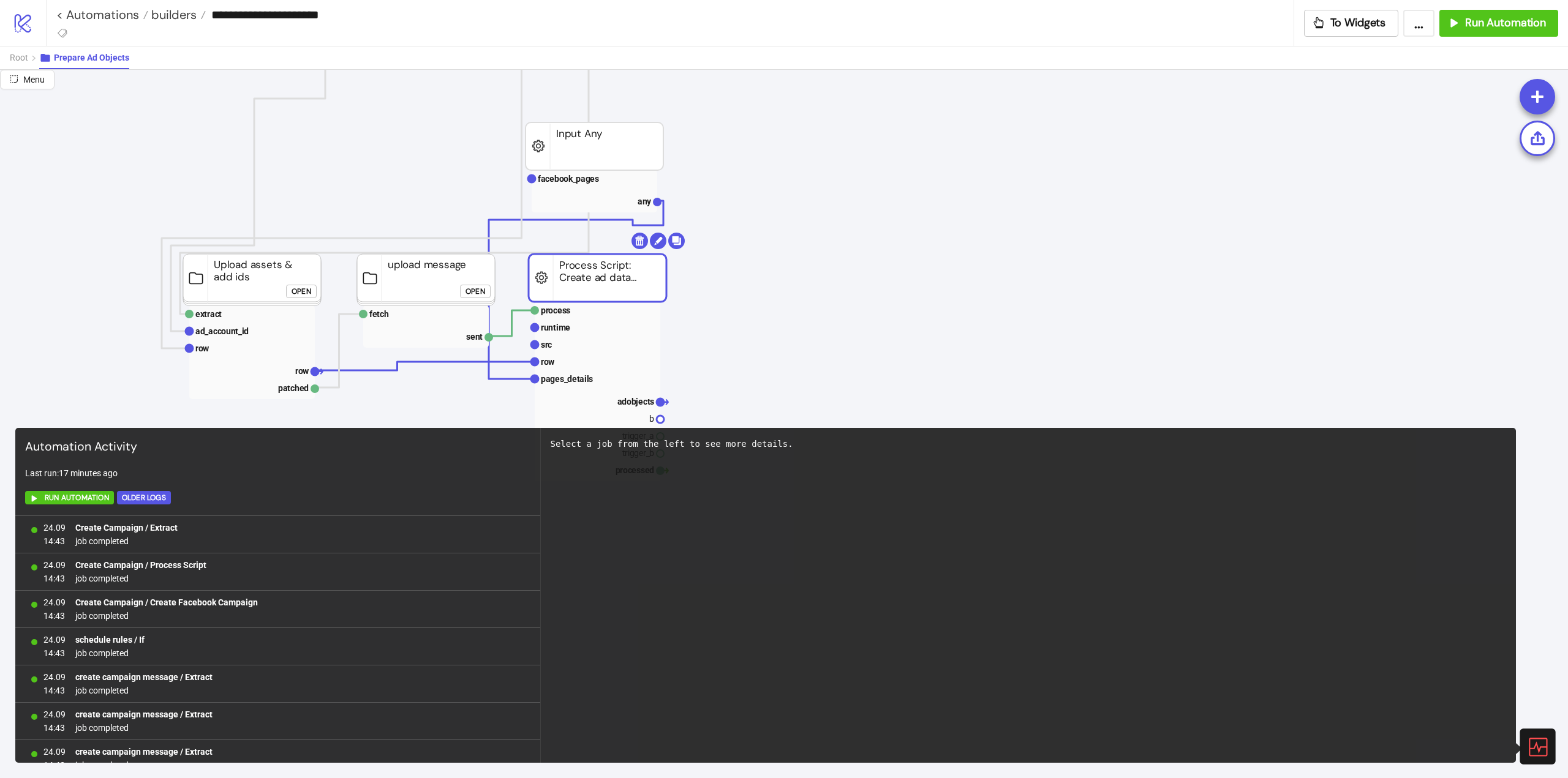
scroll to position [724, 0]
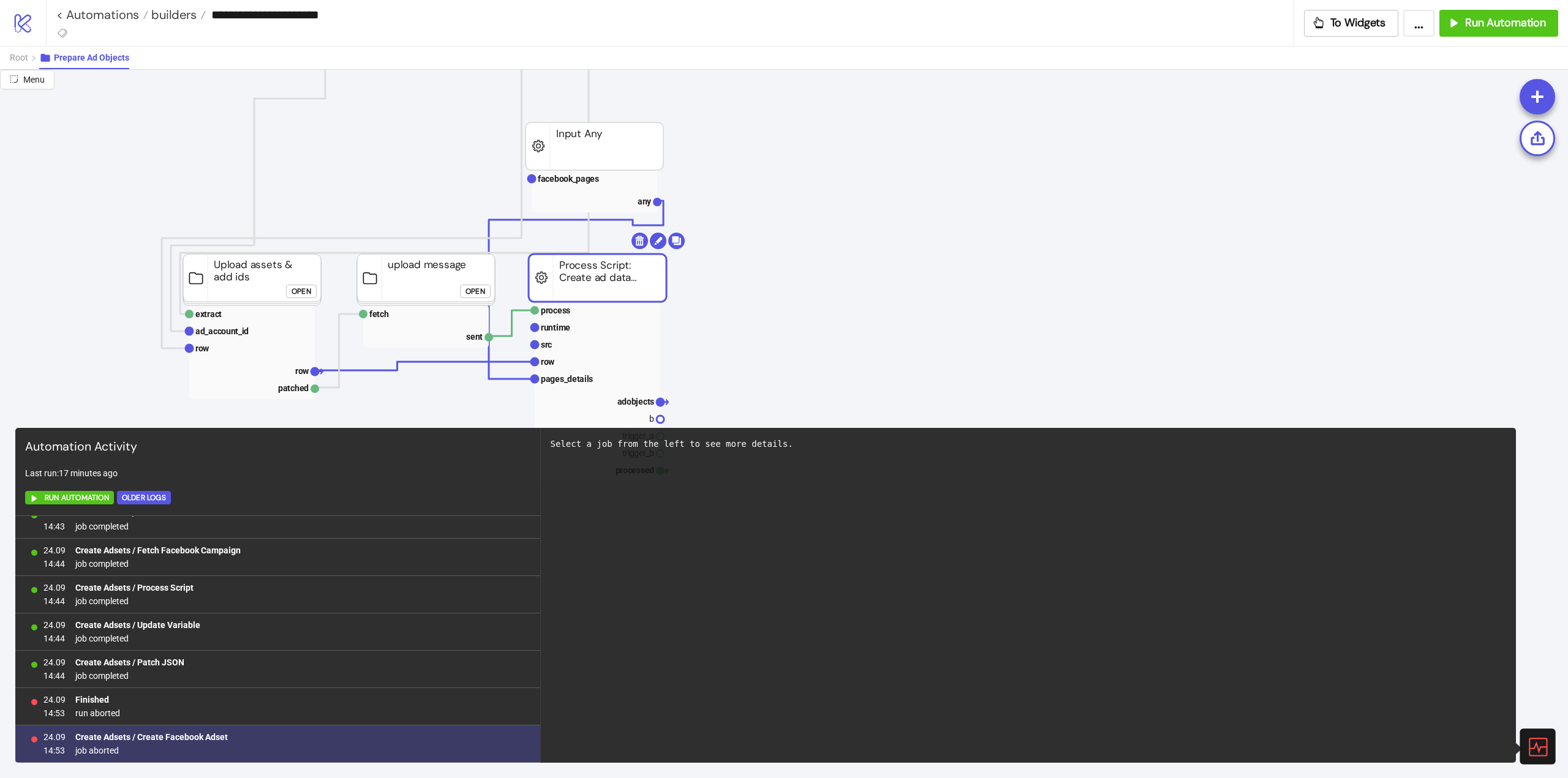
click at [103, 748] on span "job aborted" at bounding box center [151, 751] width 152 height 13
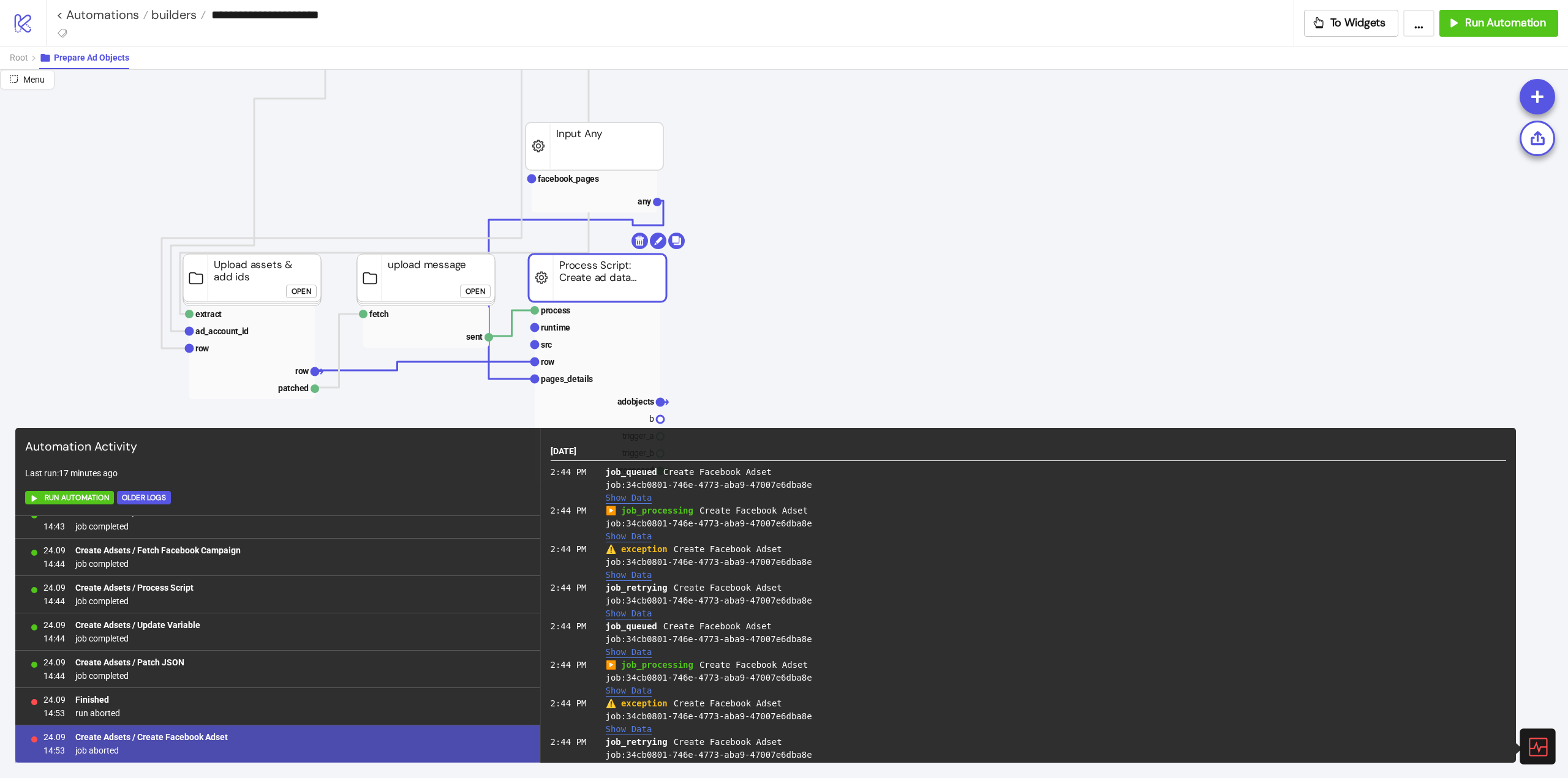
click at [622, 571] on button "Show Data" at bounding box center [628, 575] width 47 height 10
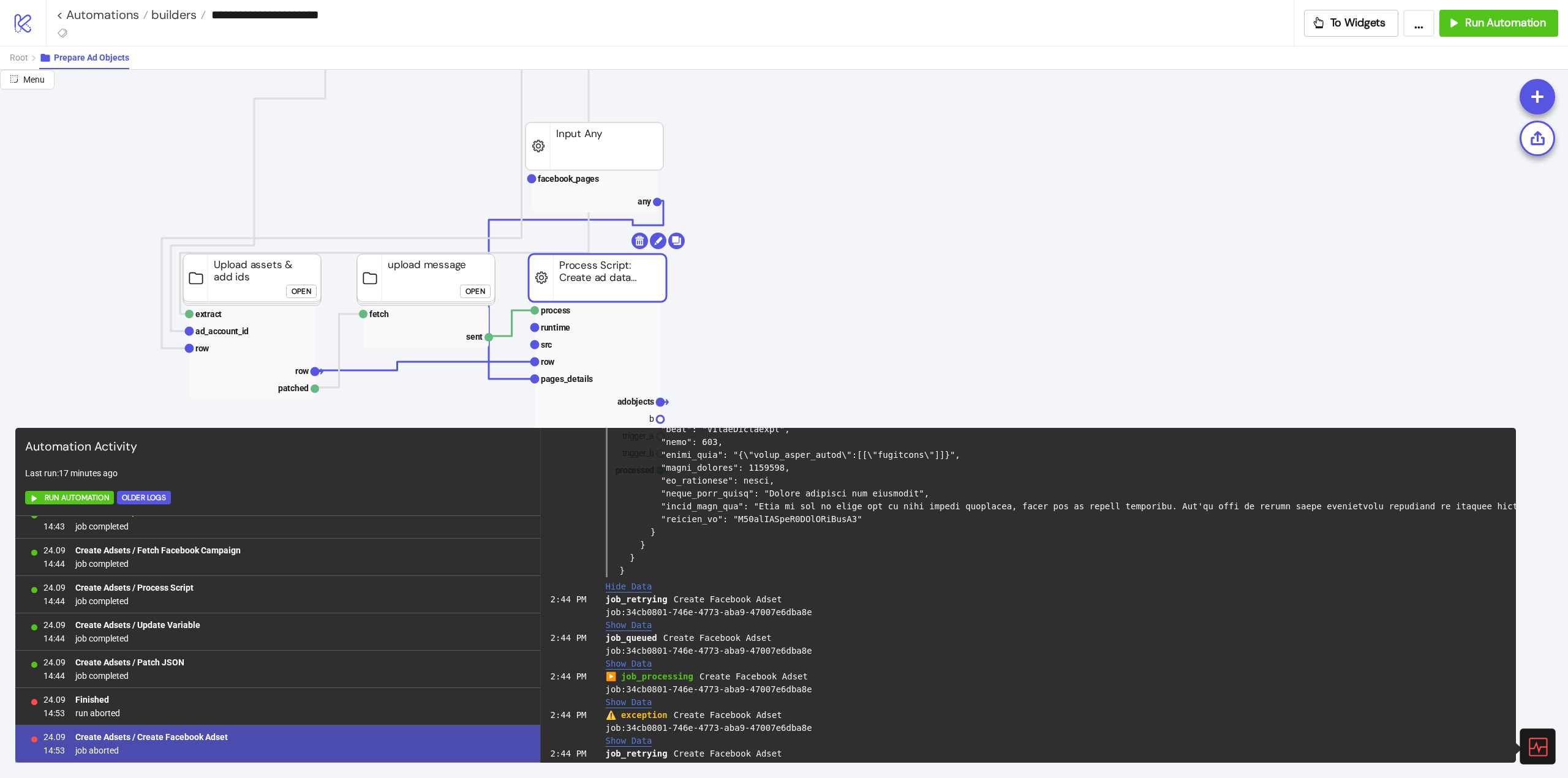
scroll to position [245, 0]
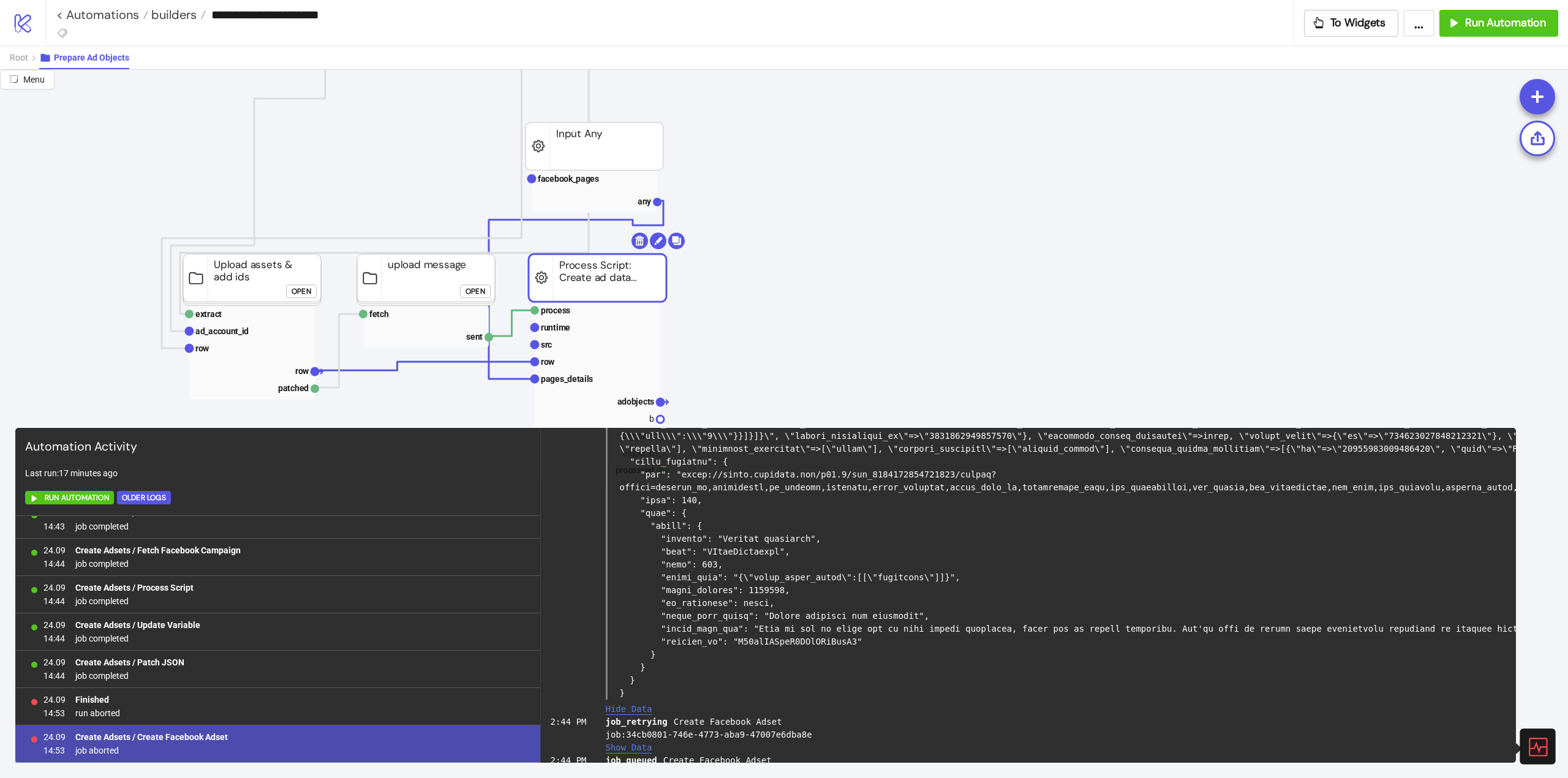
click at [1532, 748] on icon at bounding box center [1537, 746] width 19 height 19
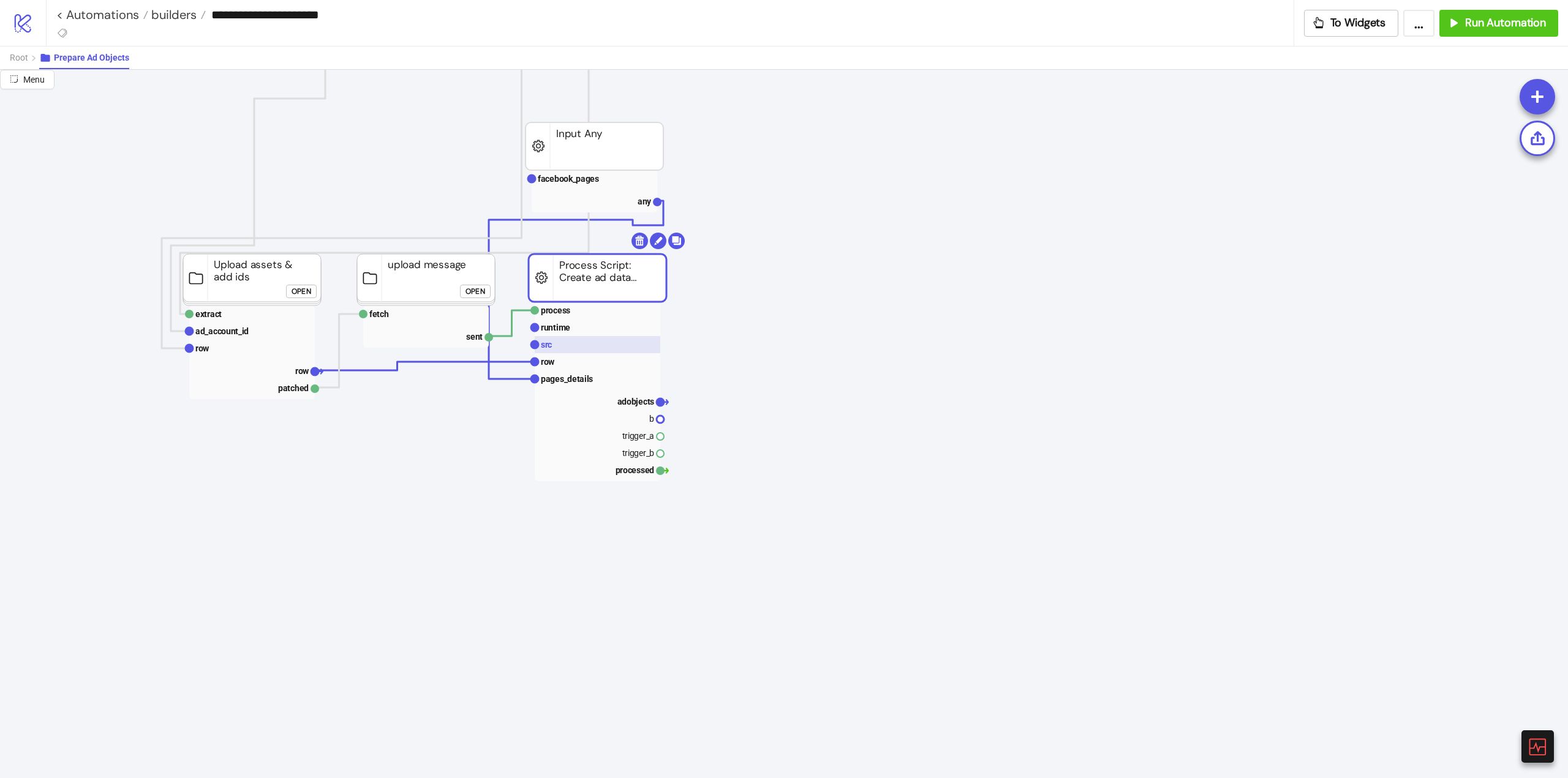
click at [558, 347] on rect at bounding box center [597, 344] width 126 height 17
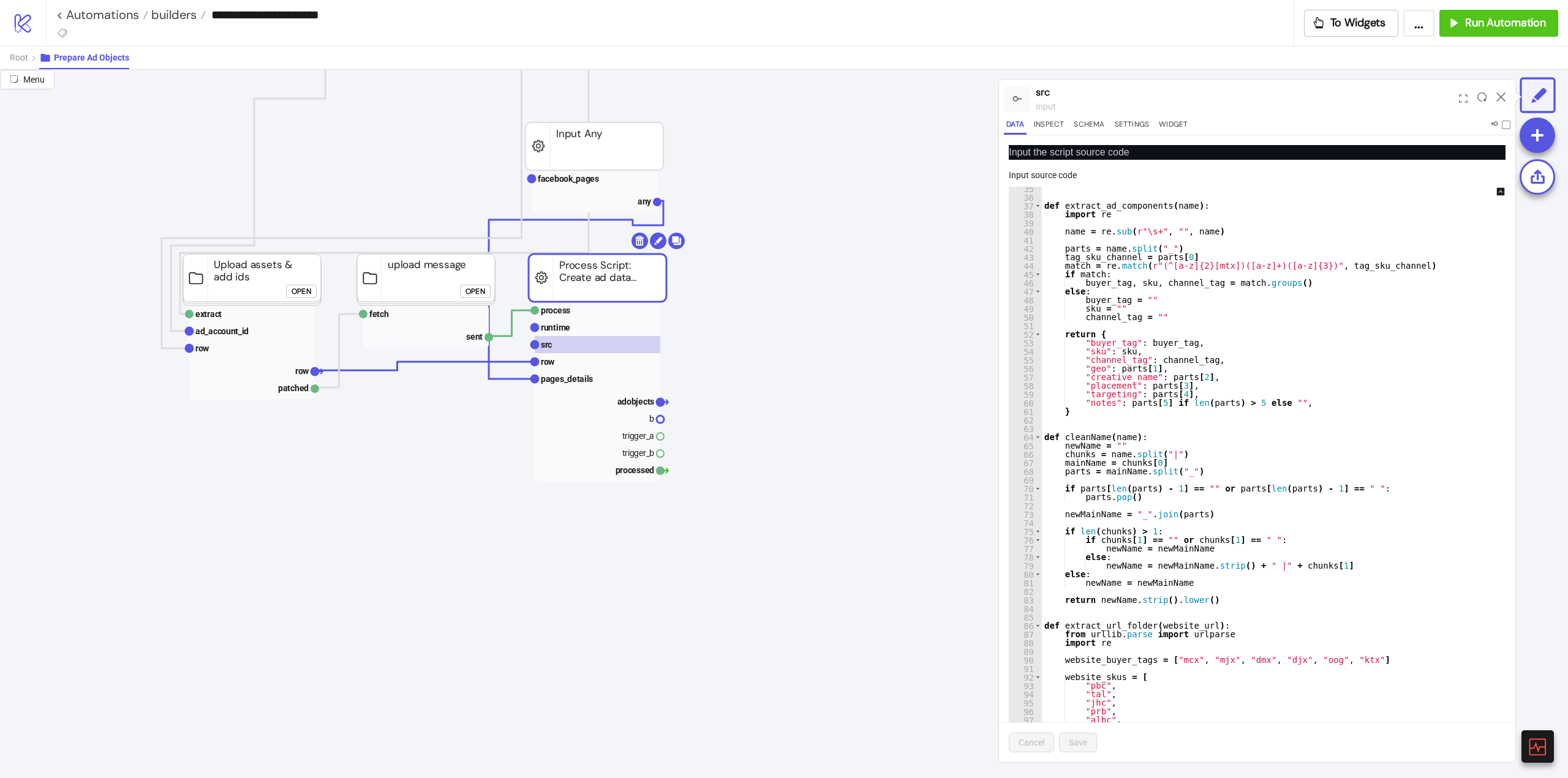
scroll to position [294, 0]
click at [571, 365] on rect at bounding box center [597, 362] width 126 height 17
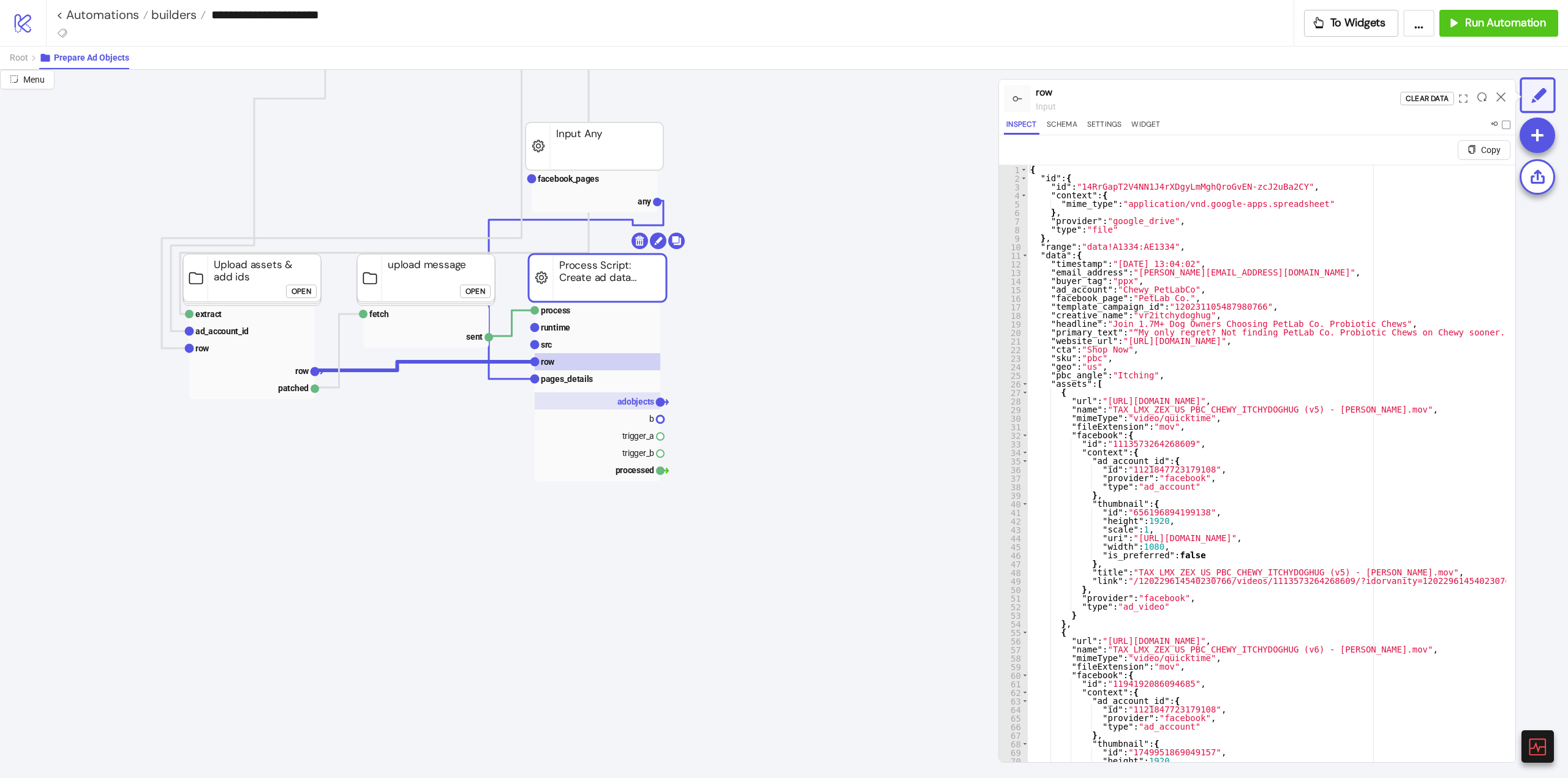
click at [611, 400] on rect at bounding box center [597, 400] width 126 height 17
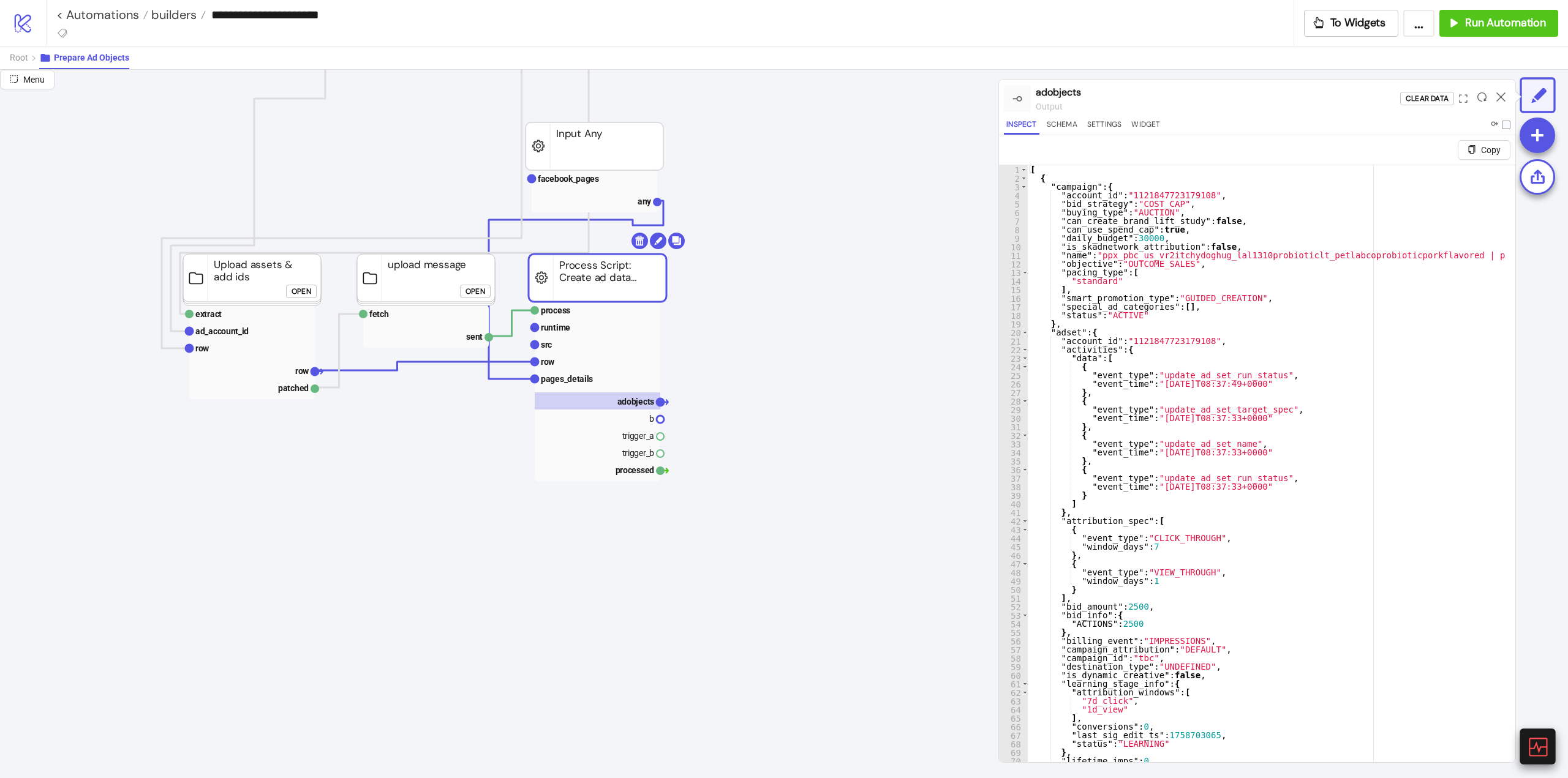
click at [1534, 737] on icon at bounding box center [1537, 746] width 19 height 19
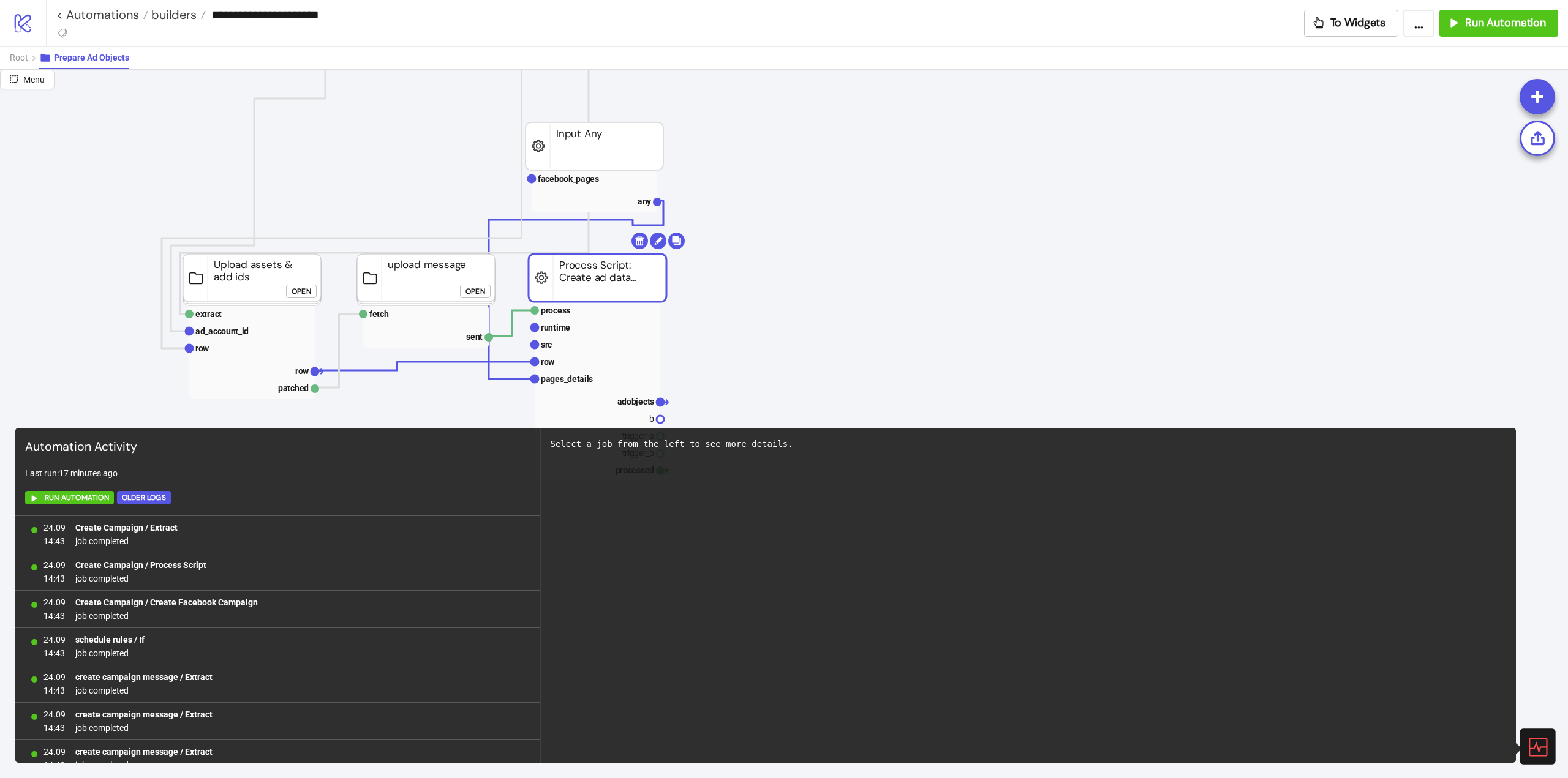
scroll to position [724, 0]
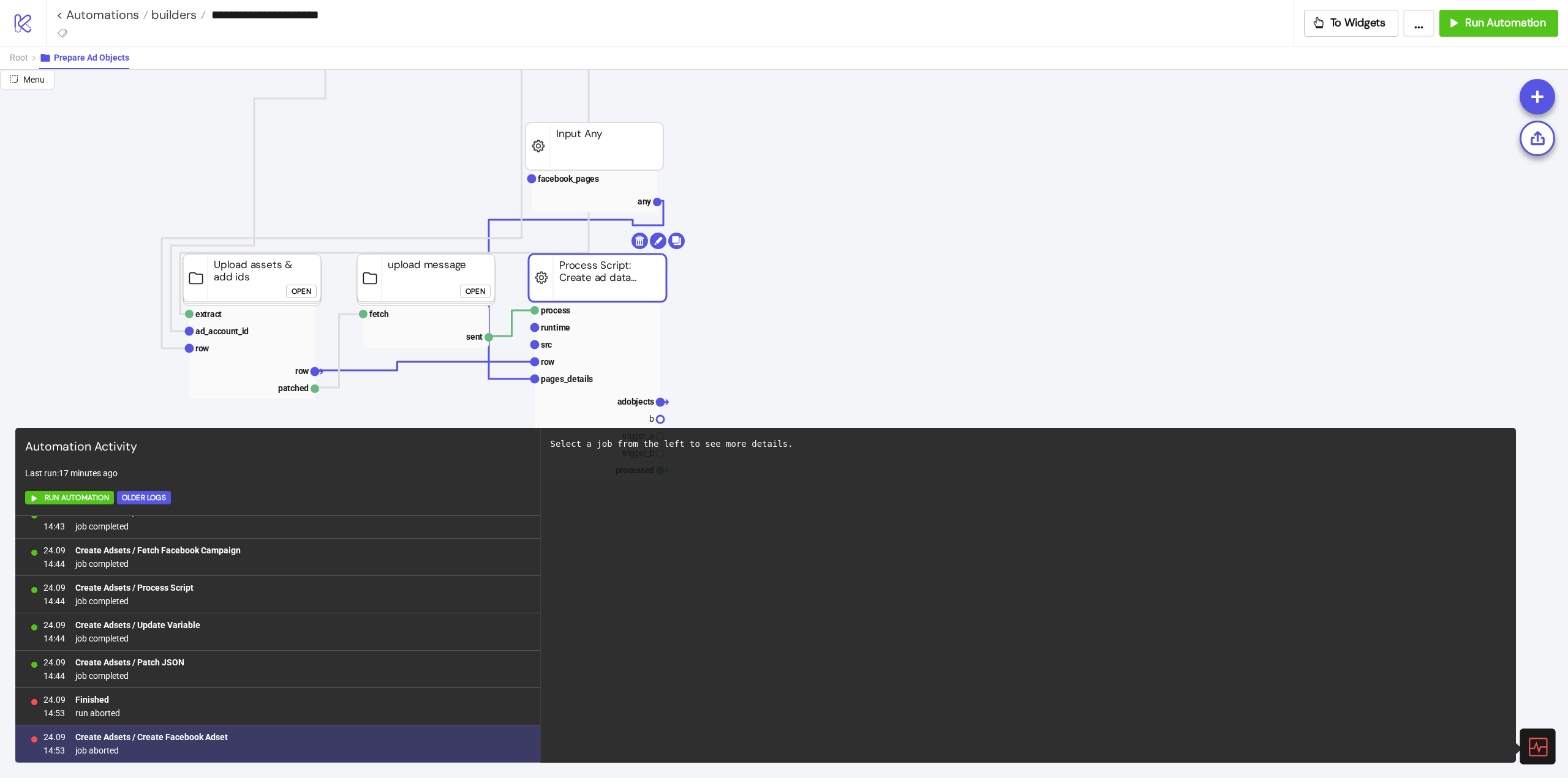
click at [144, 739] on b "Create Adsets / Create Facebook Adset" at bounding box center [151, 736] width 152 height 10
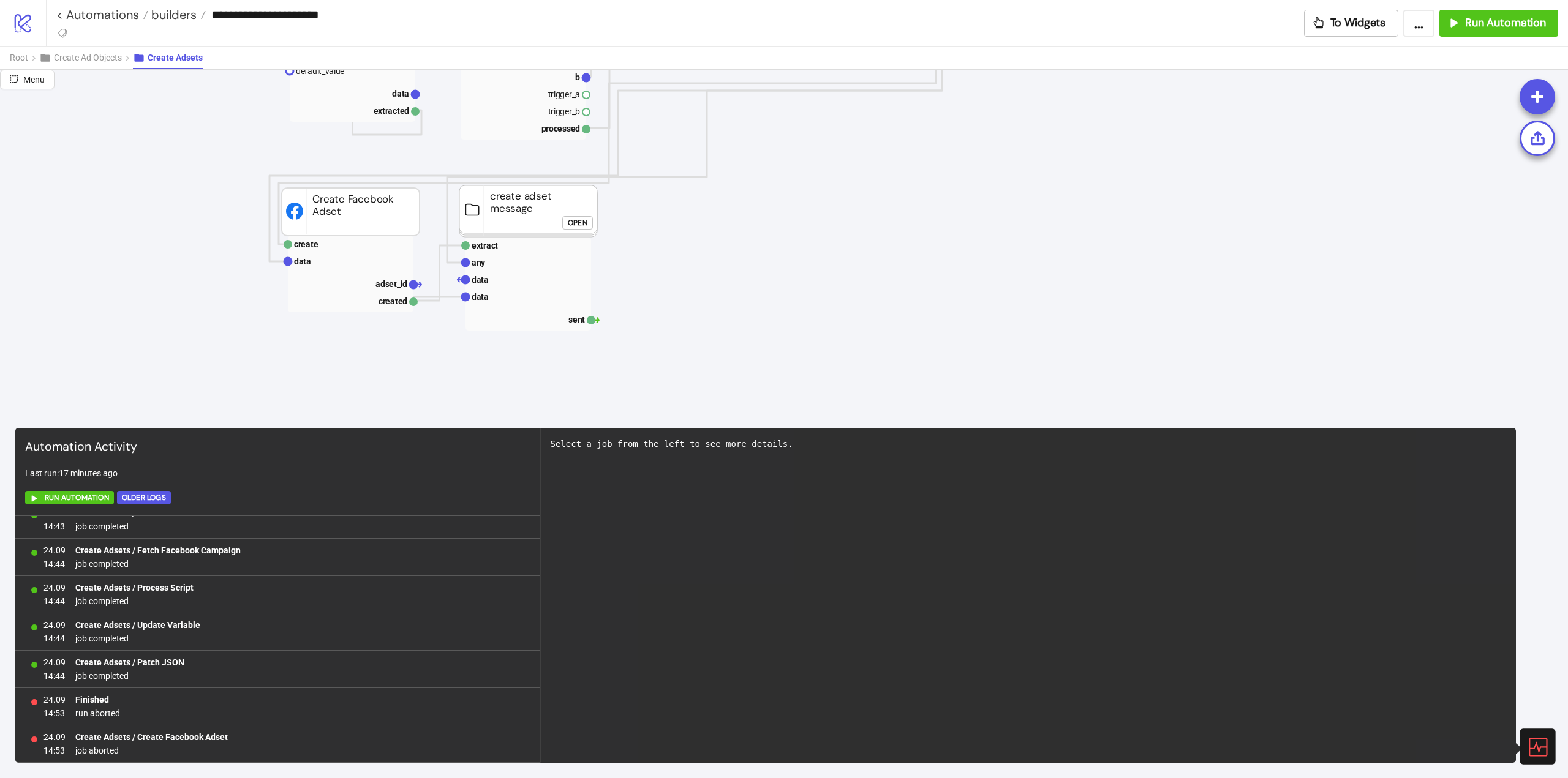
click at [1535, 742] on icon at bounding box center [1536, 746] width 22 height 22
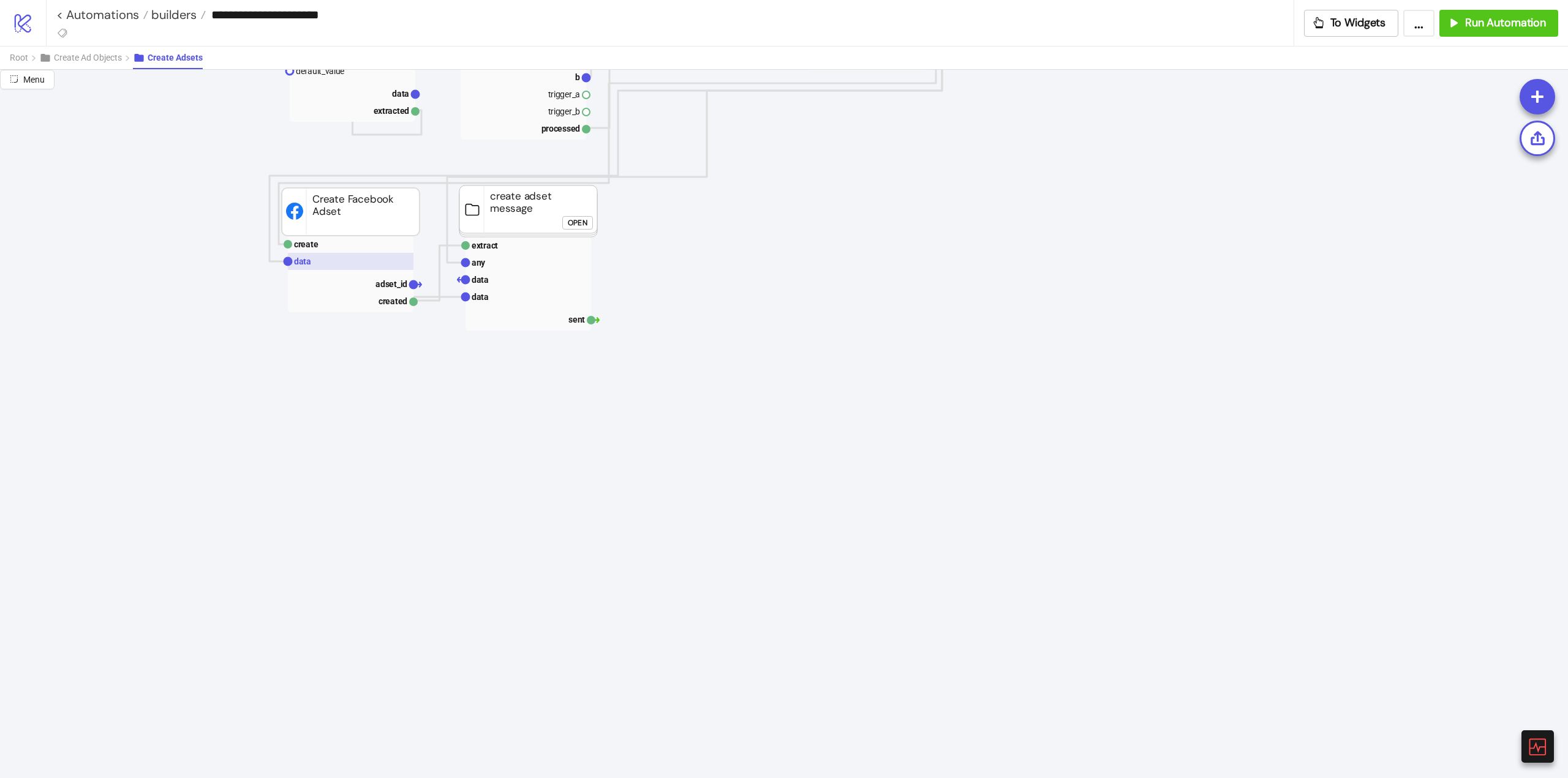
click at [347, 255] on rect at bounding box center [350, 261] width 126 height 17
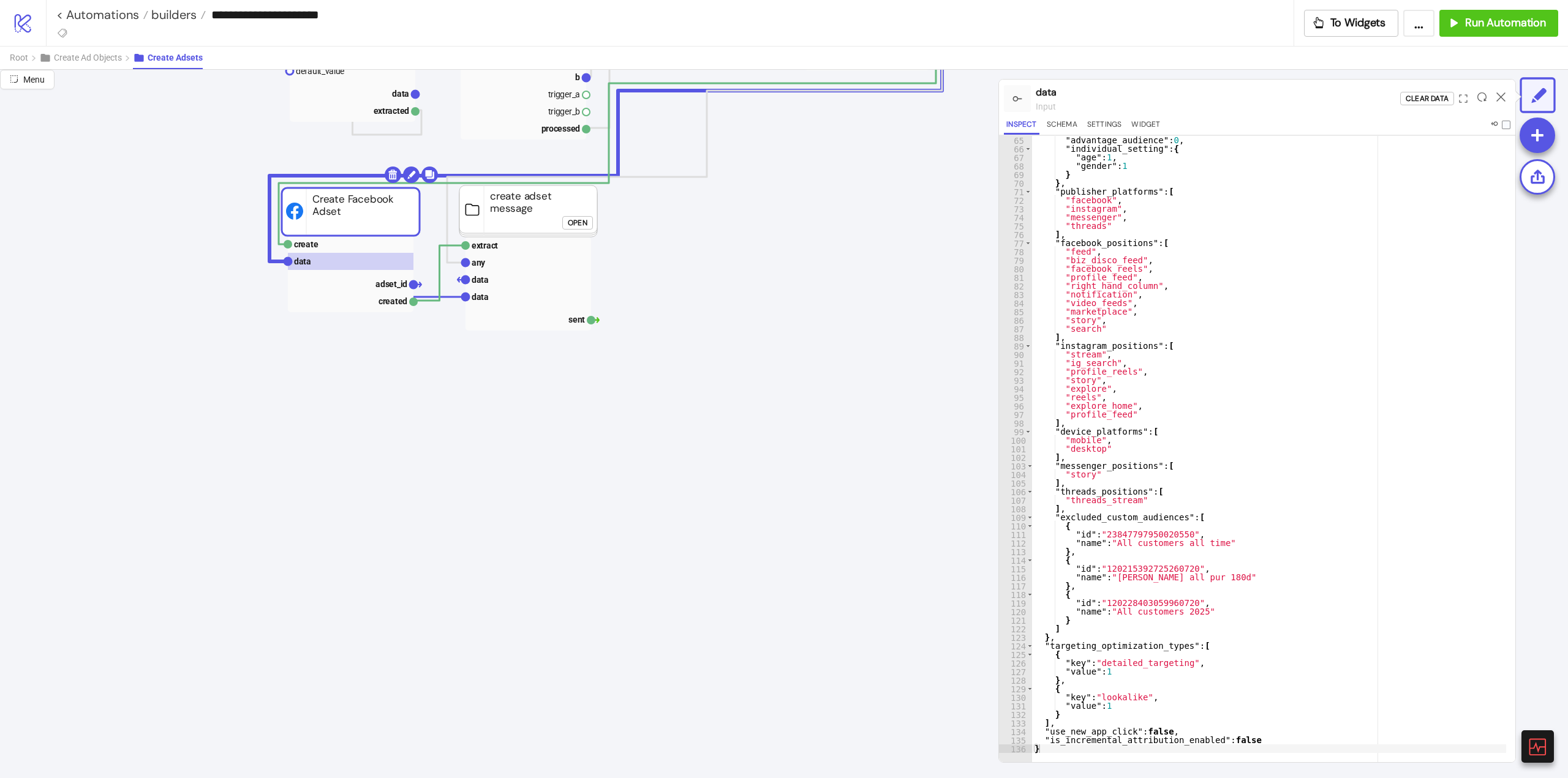
scroll to position [61, 0]
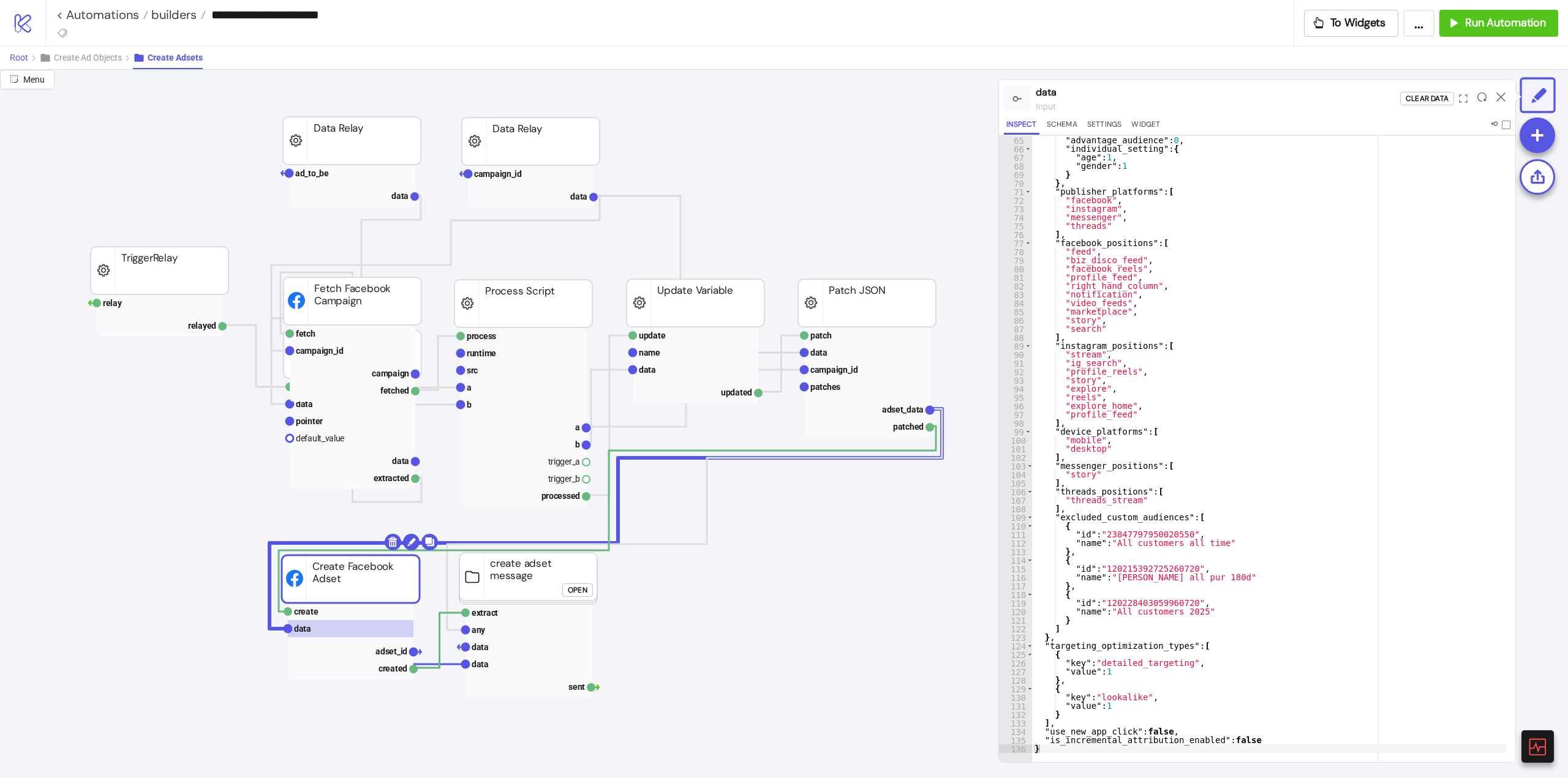
click at [21, 62] on span "Root" at bounding box center [19, 57] width 19 height 10
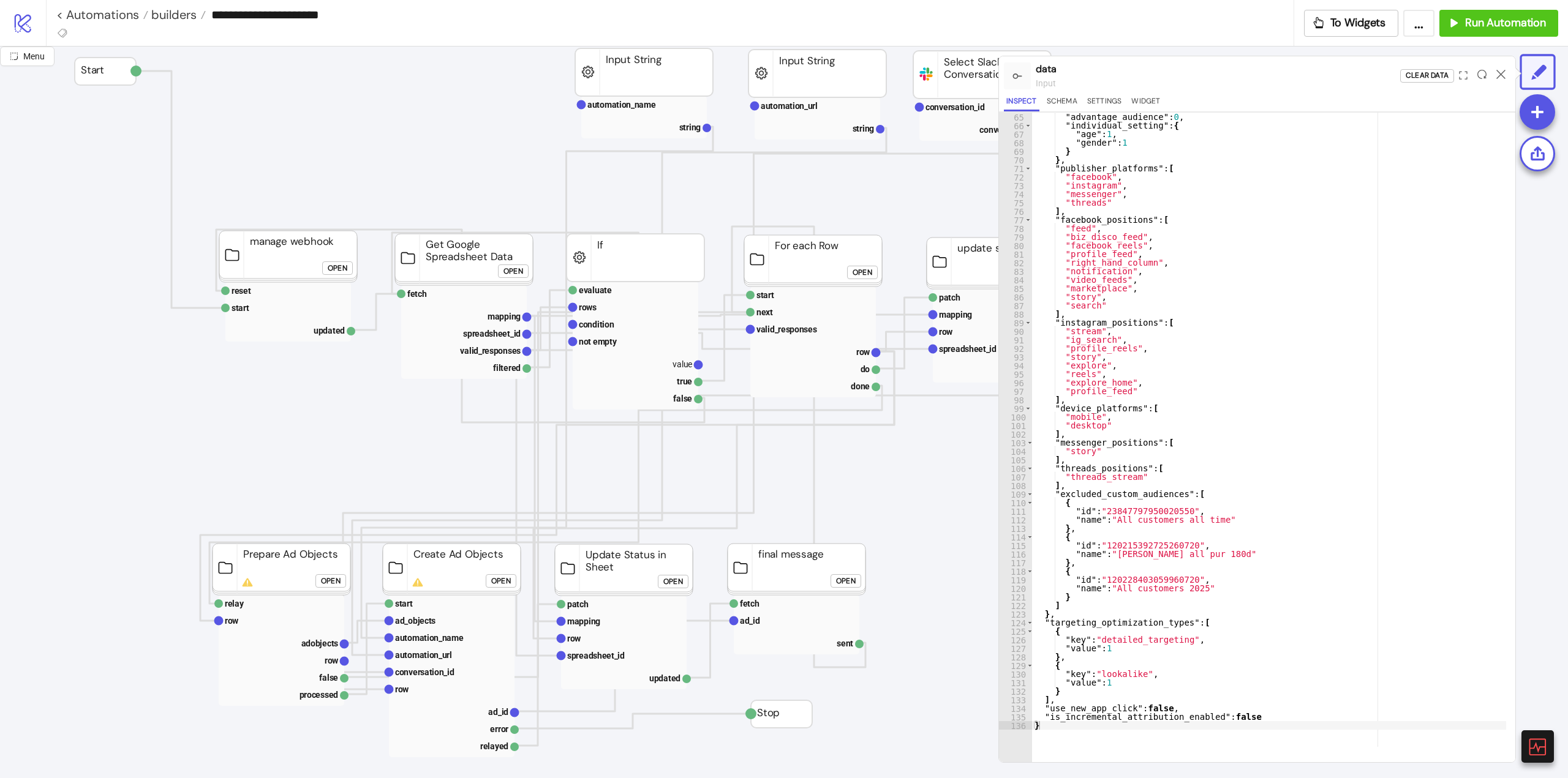
scroll to position [525, 0]
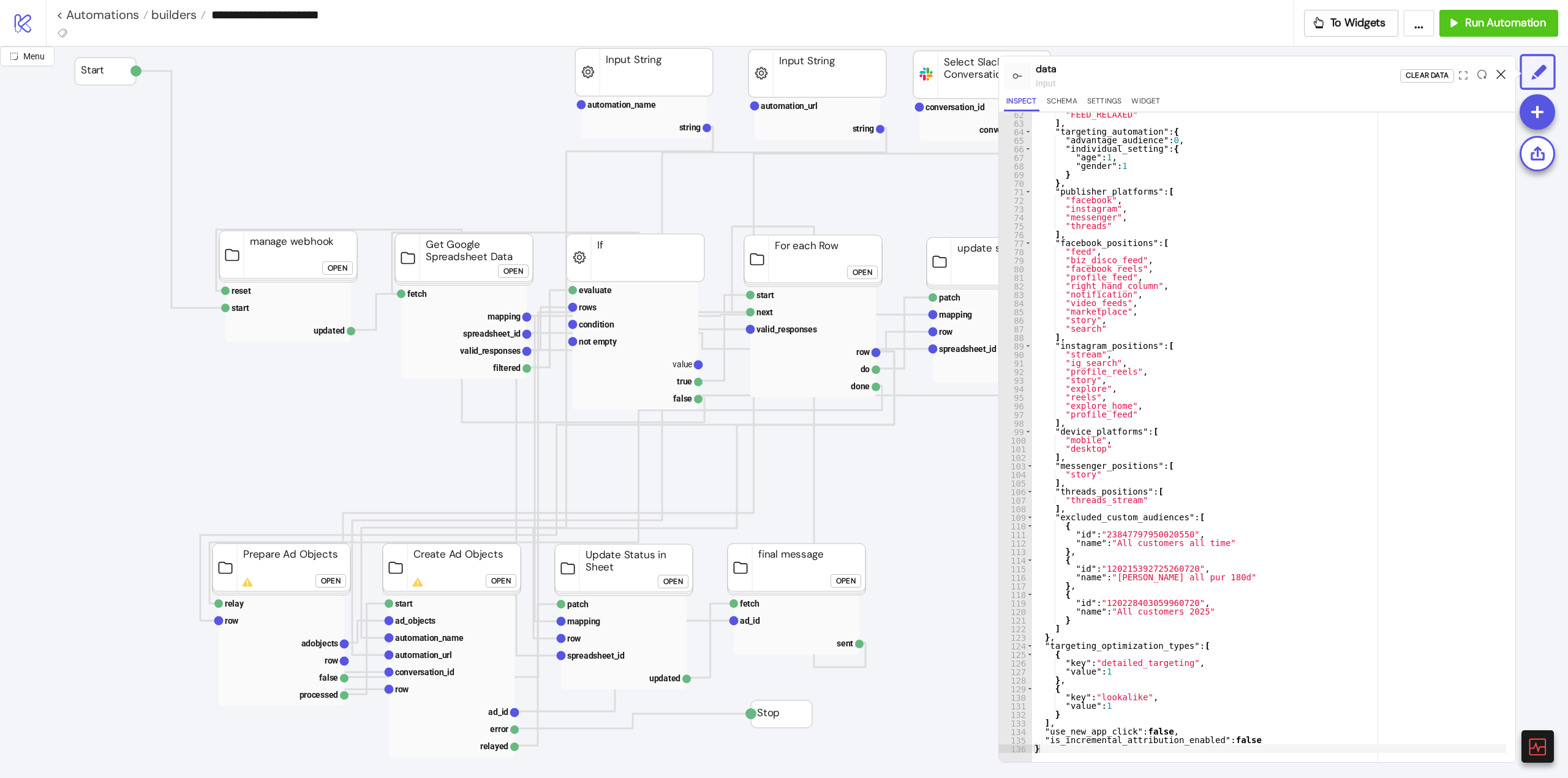
click at [1498, 74] on icon at bounding box center [1500, 74] width 9 height 9
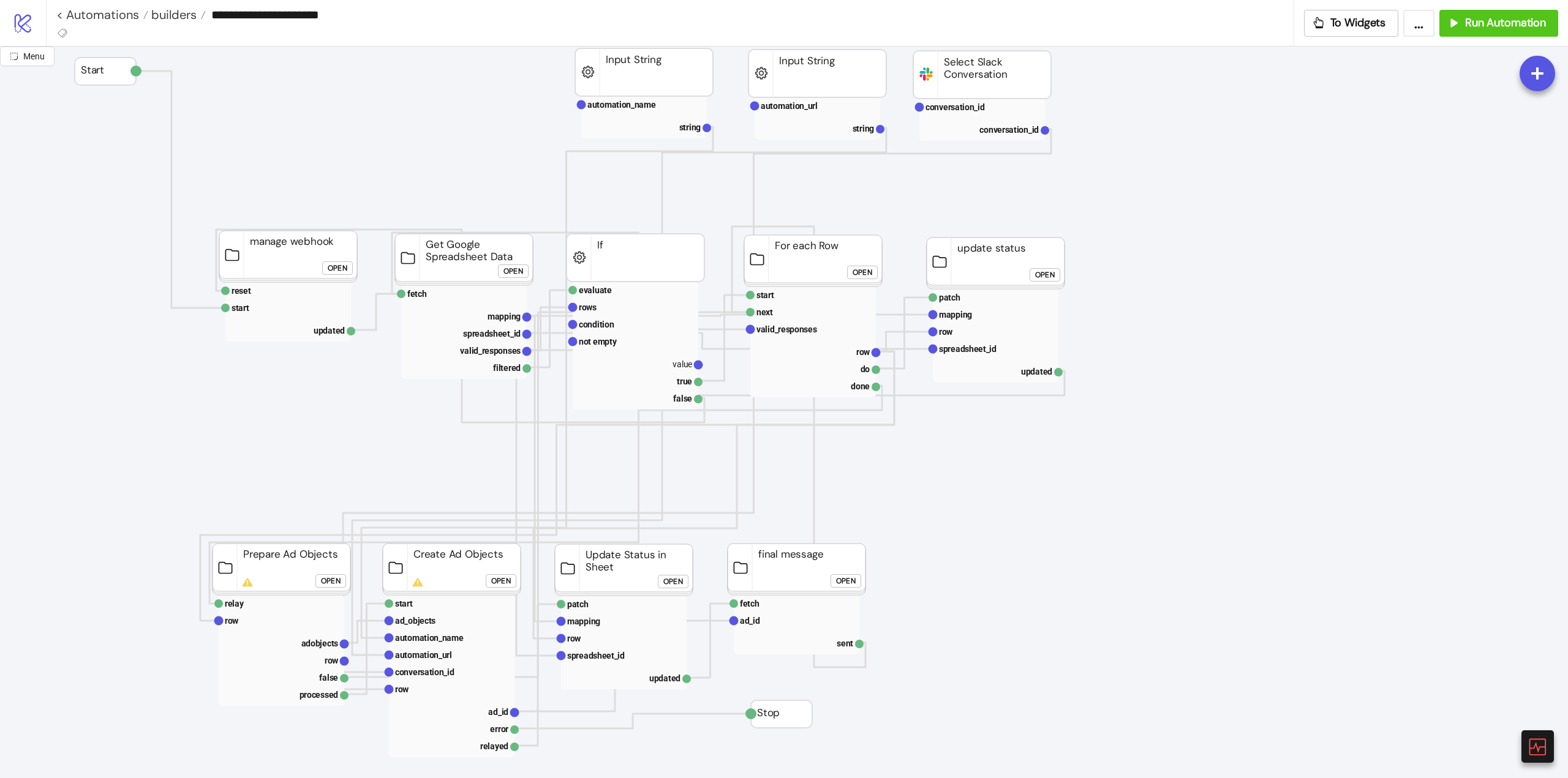
scroll to position [183, 0]
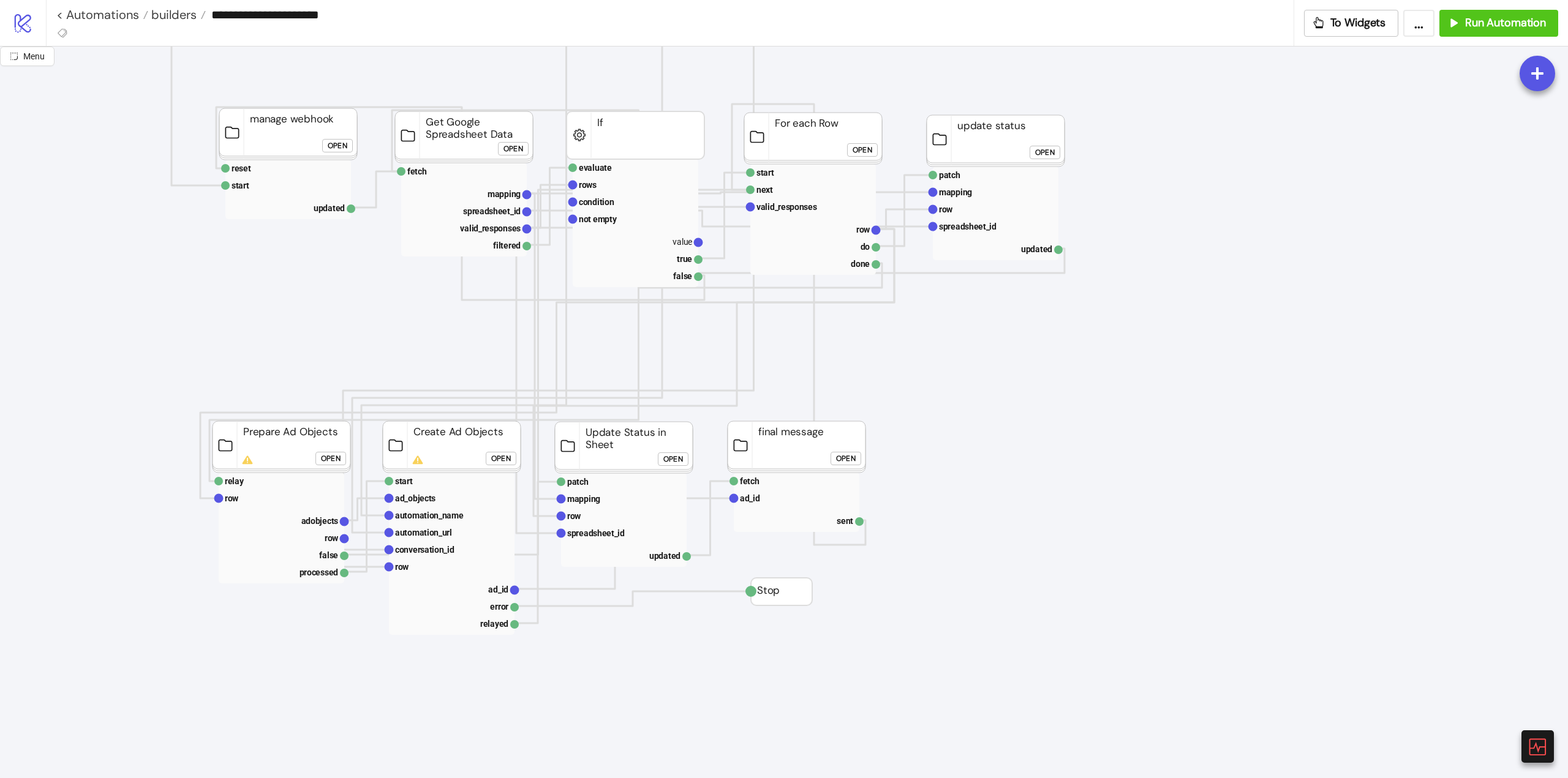
click at [327, 460] on div "Open" at bounding box center [331, 458] width 19 height 14
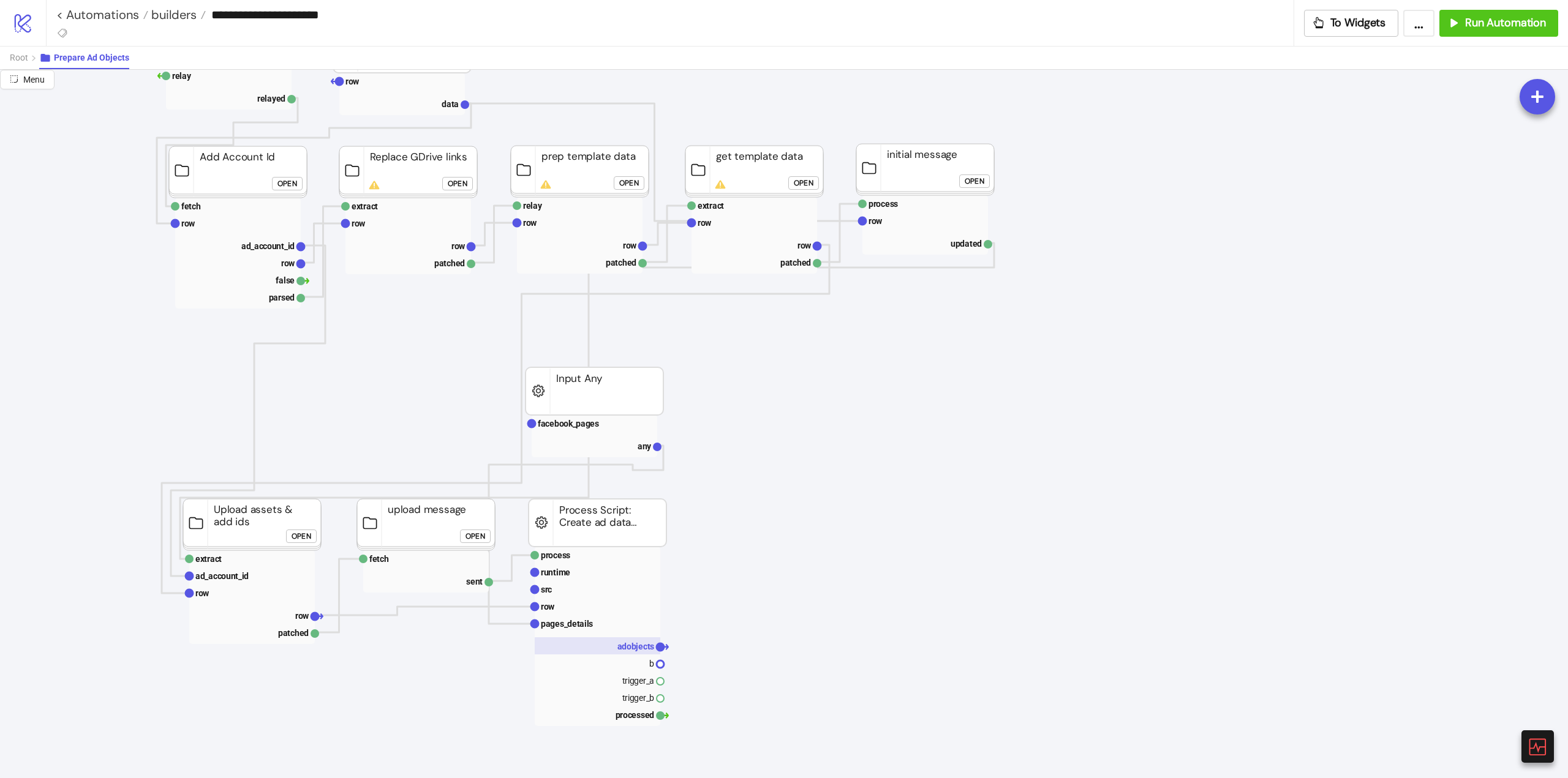
click at [617, 647] on rect at bounding box center [597, 645] width 126 height 17
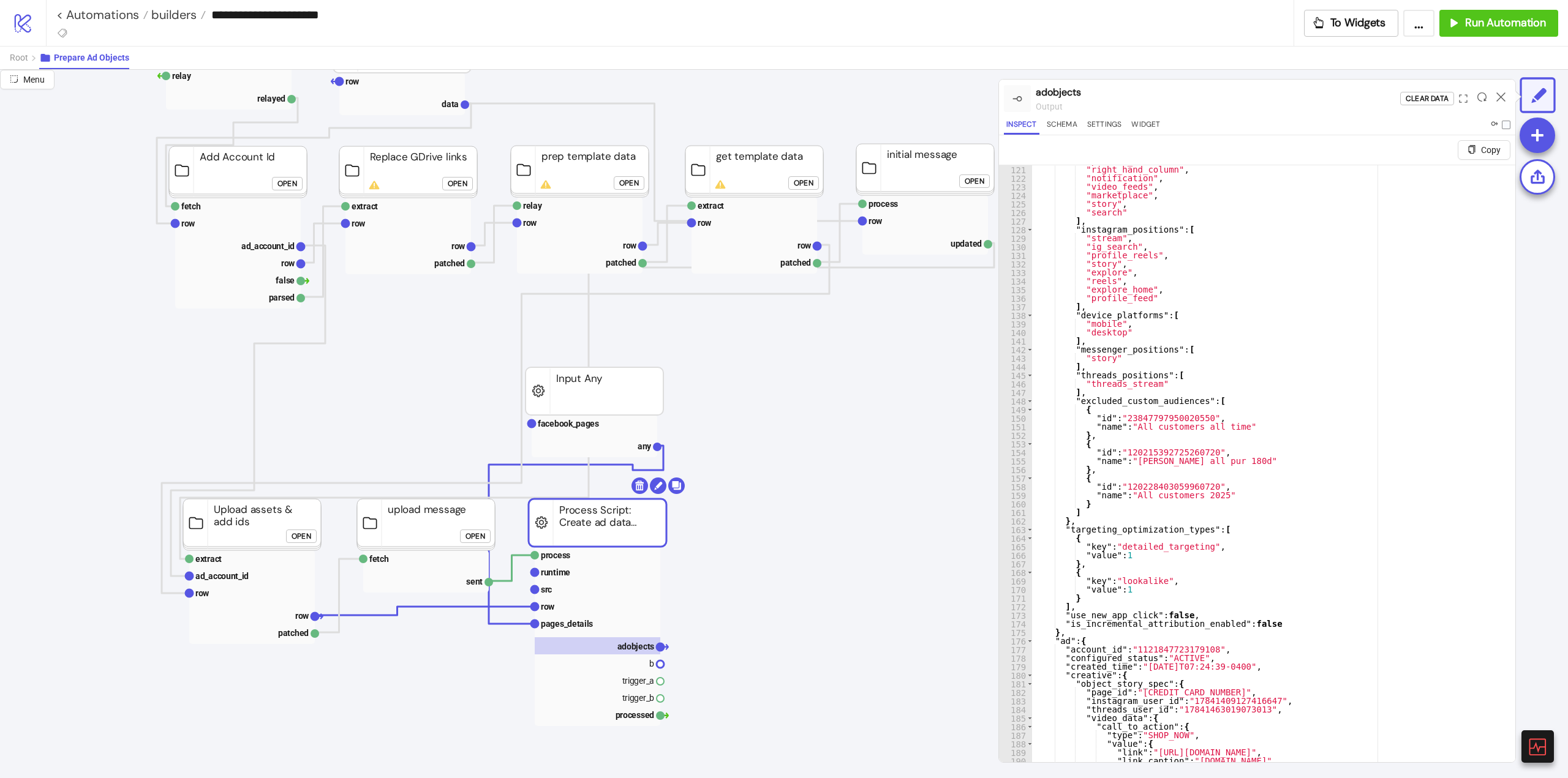
scroll to position [1102, 0]
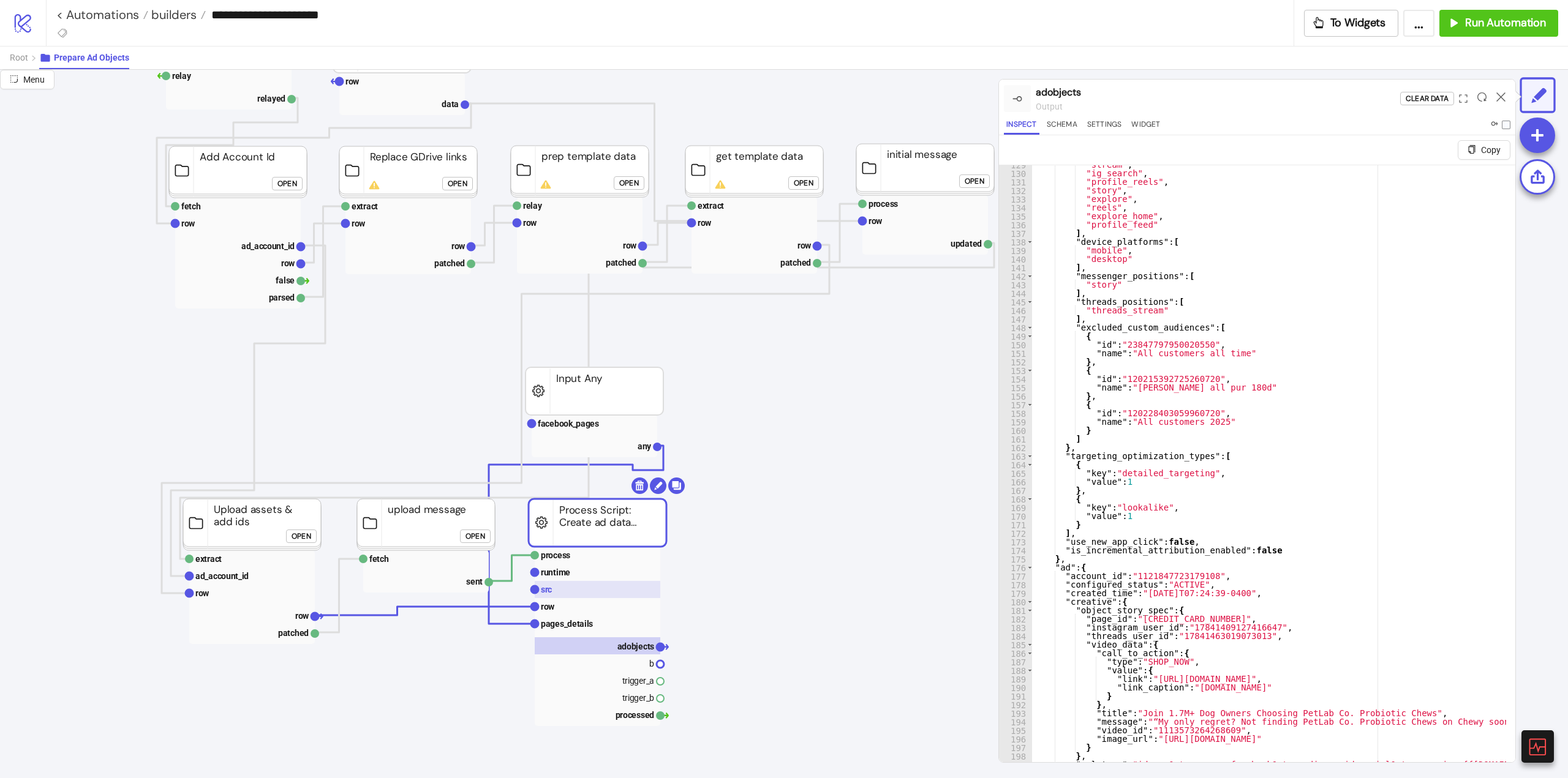
click at [570, 595] on rect at bounding box center [597, 589] width 126 height 17
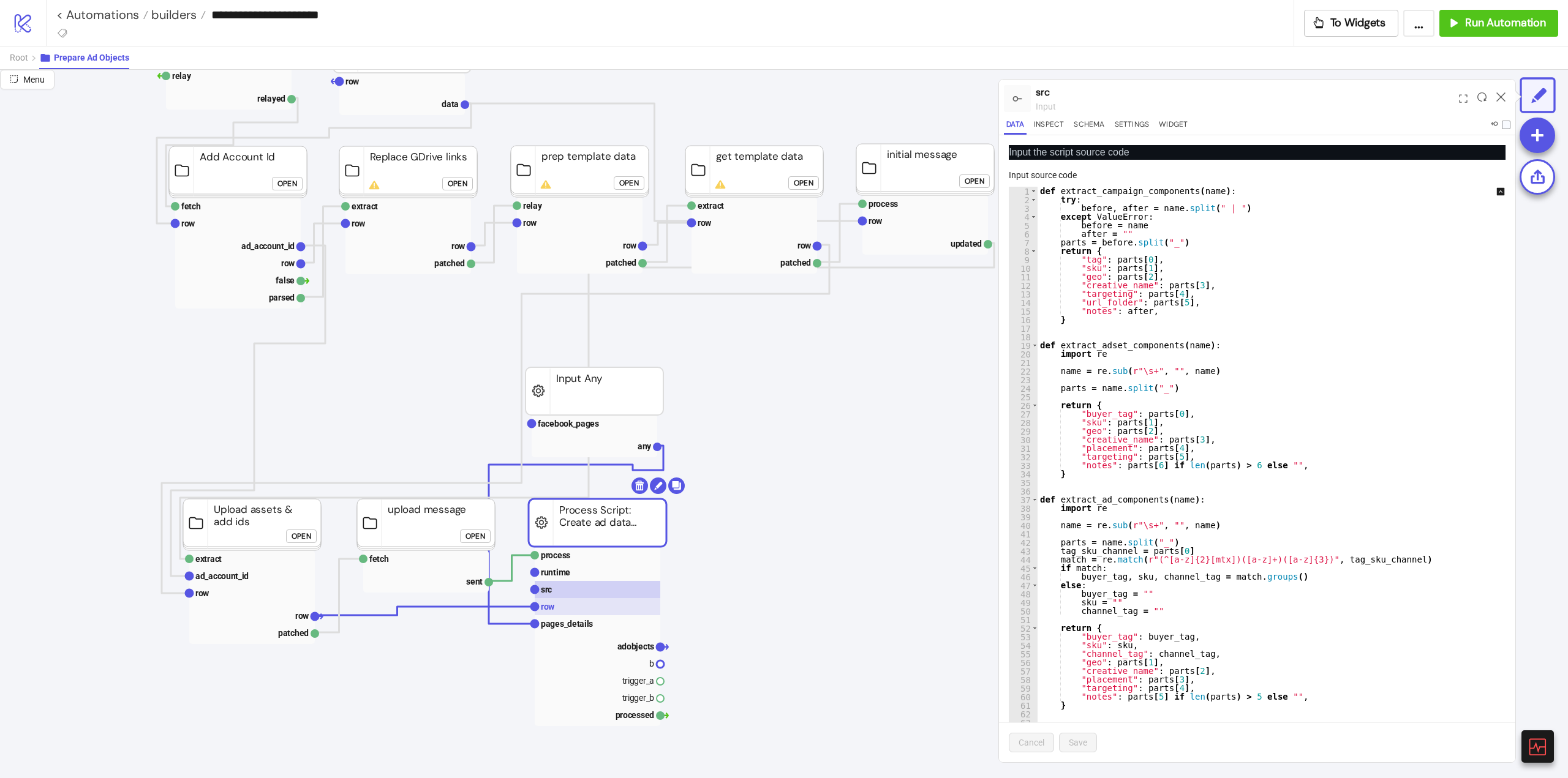
click at [588, 607] on rect at bounding box center [597, 606] width 126 height 17
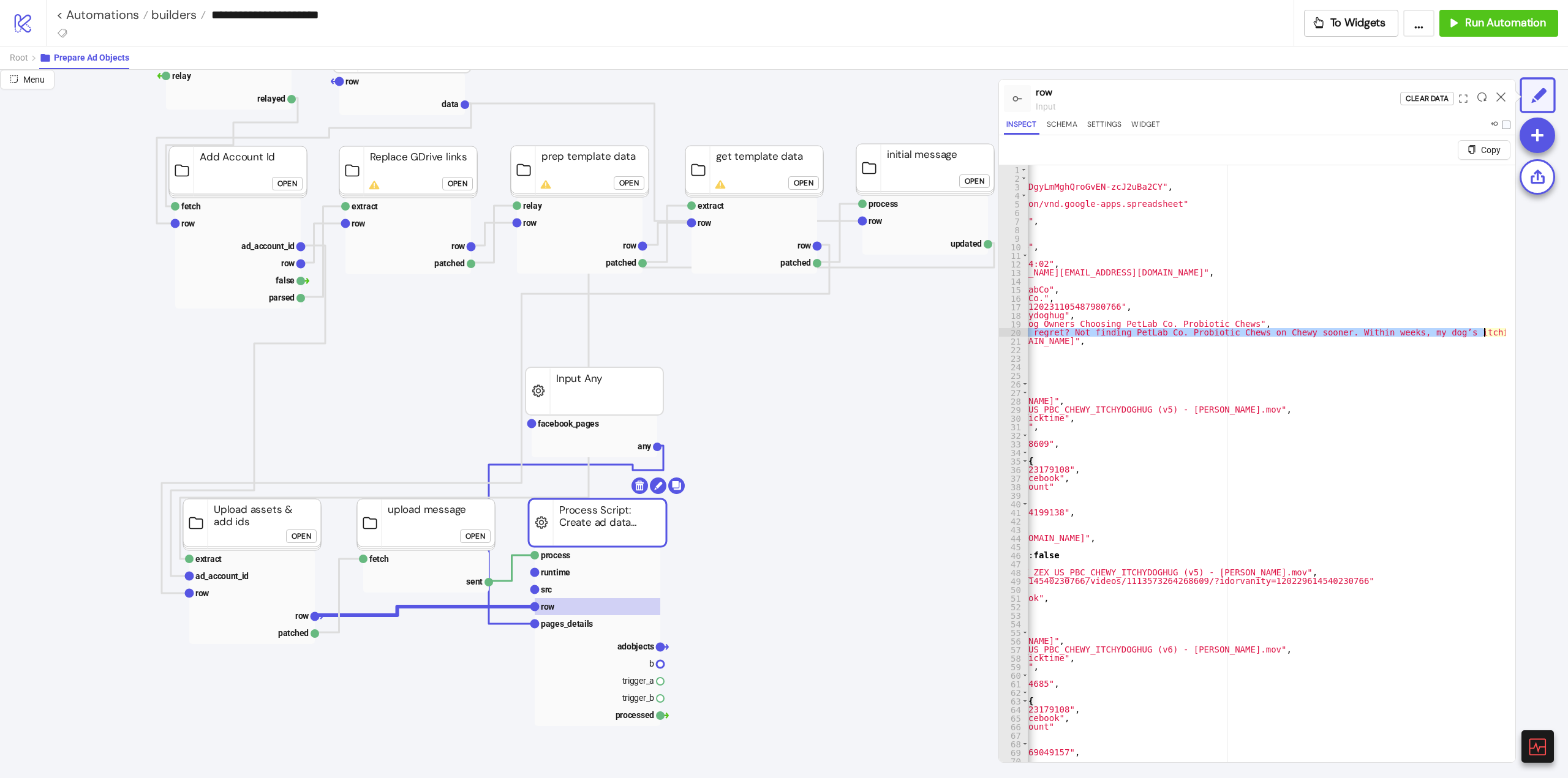
scroll to position [0, 434]
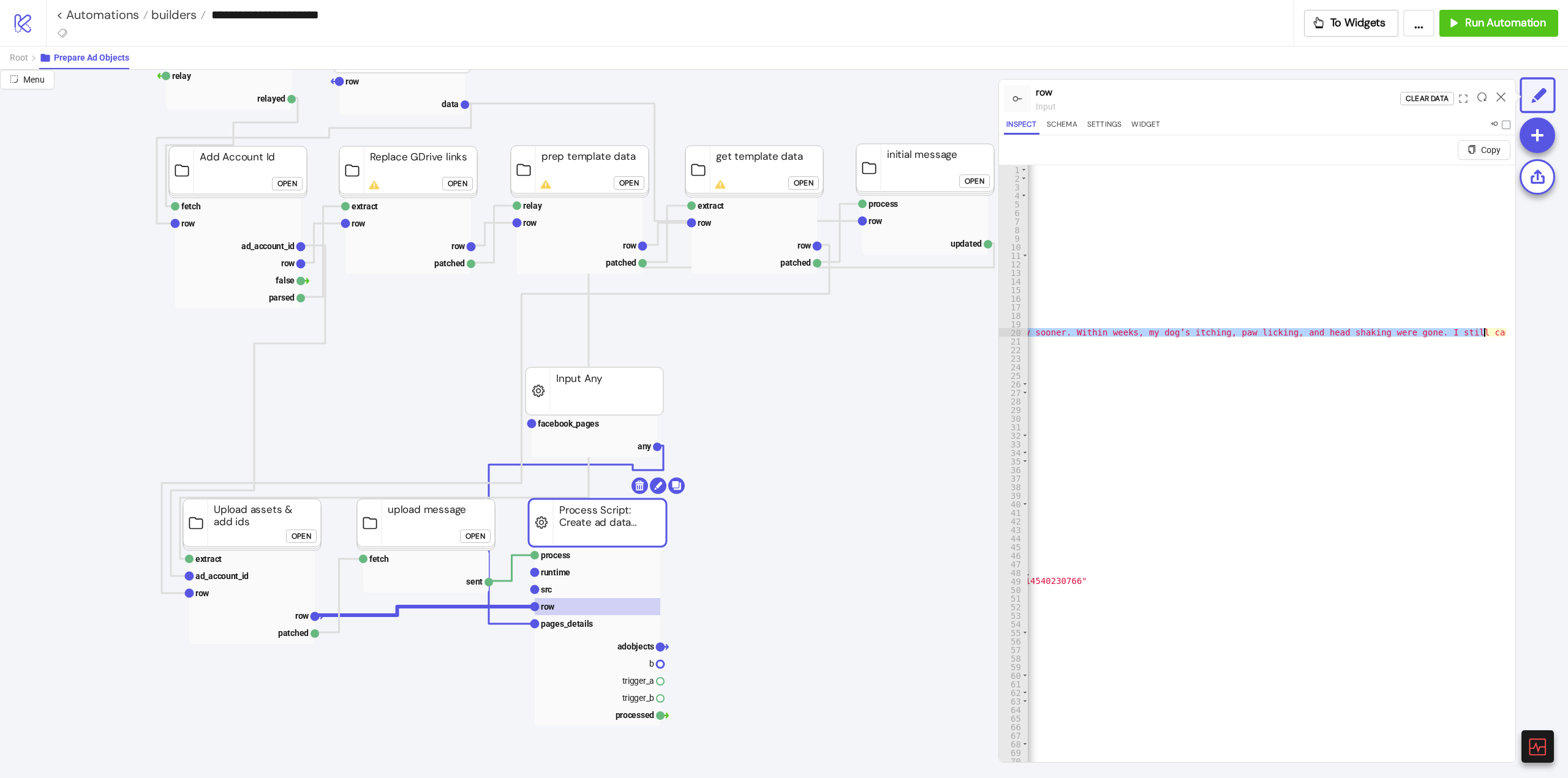
drag, startPoint x: 1048, startPoint y: 332, endPoint x: 1515, endPoint y: 330, distance: 467.0
click at [1525, 331] on div "Menu row input Clear Data Inspect Schema Settings Widget Copy * 1 2 3 4 5 6 7 8…" at bounding box center [784, 424] width 1568 height 708
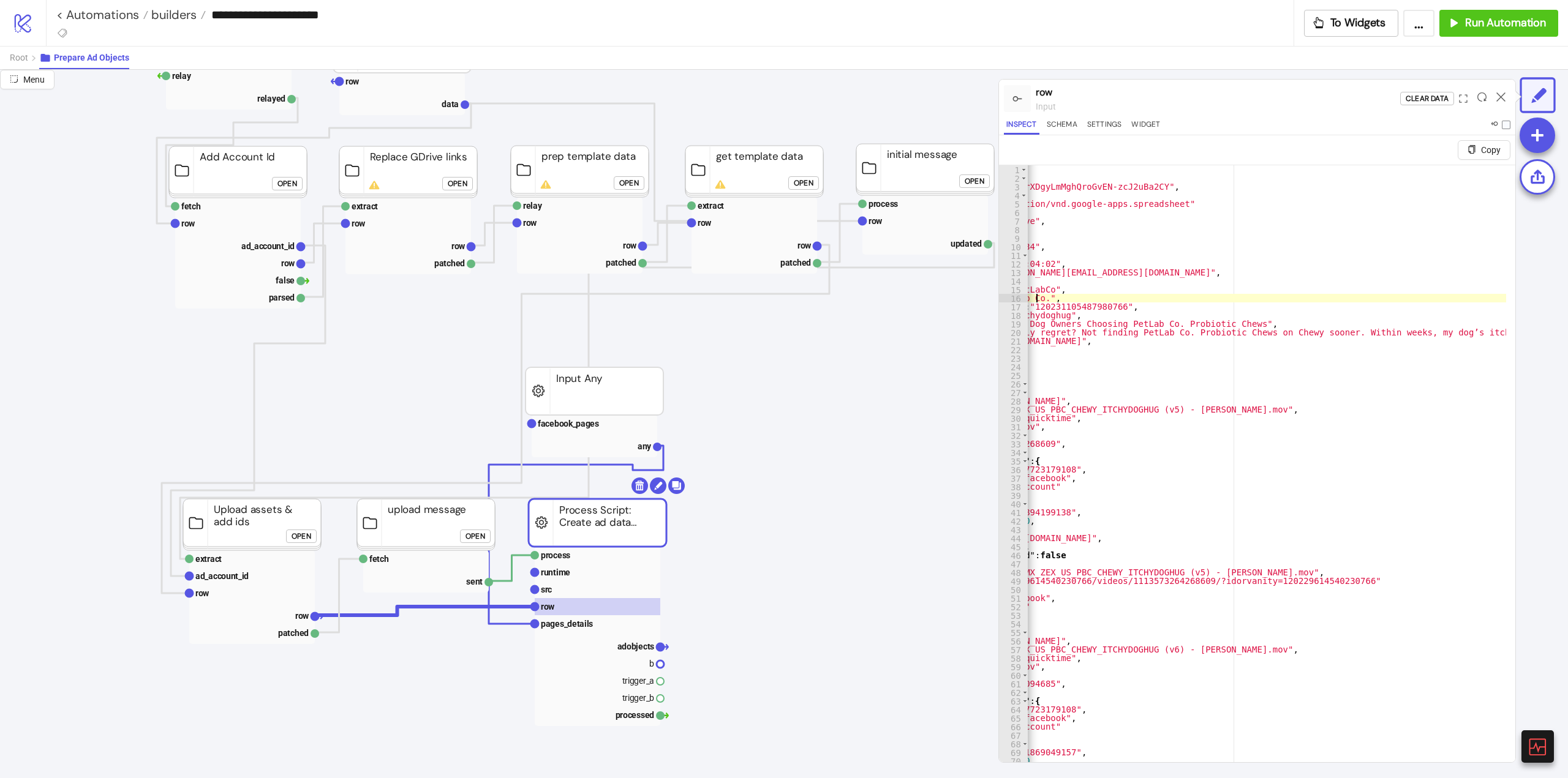
type textarea "**********"
click at [1497, 99] on icon at bounding box center [1500, 97] width 9 height 9
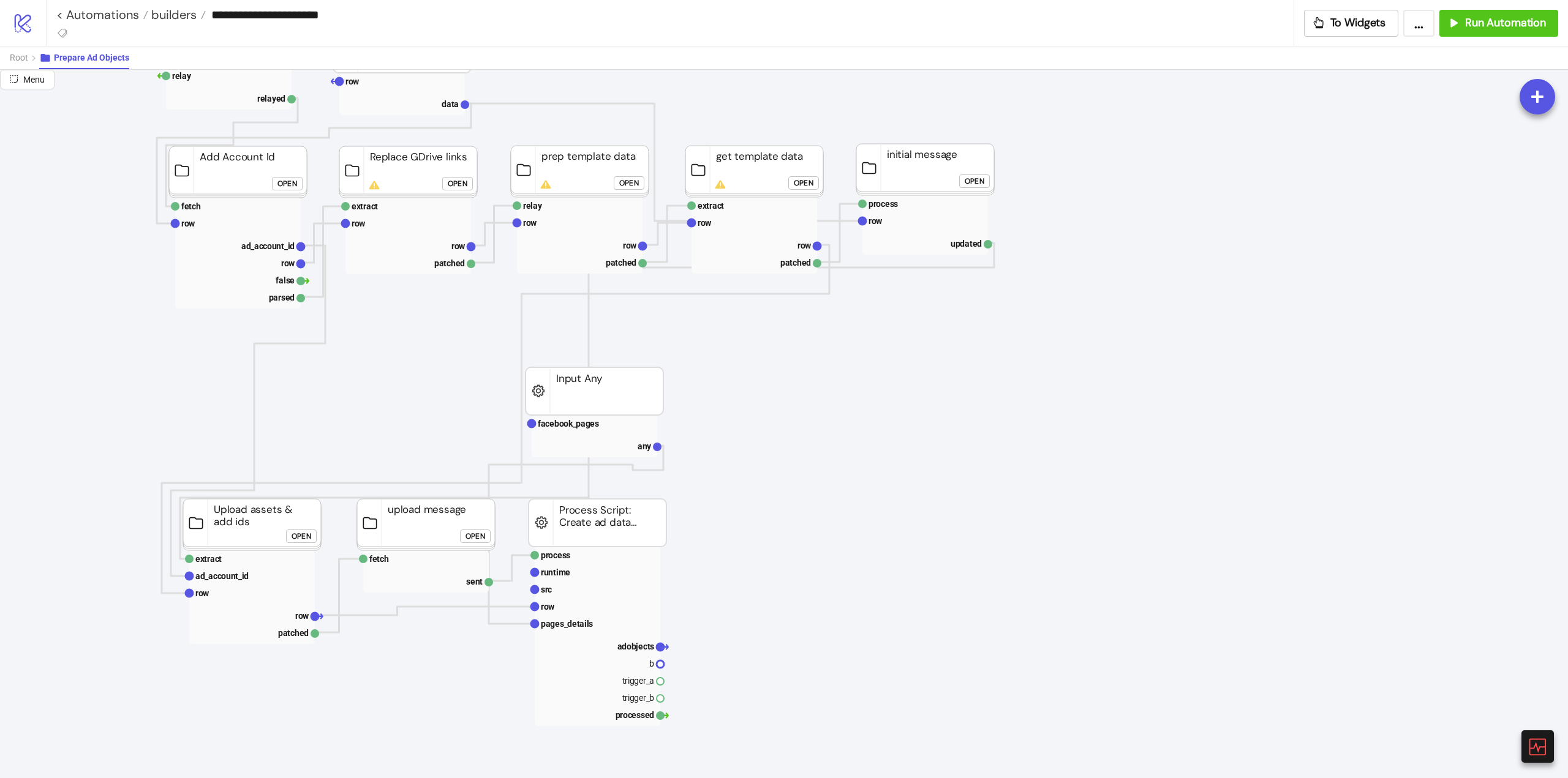
drag, startPoint x: 75, startPoint y: 478, endPoint x: 82, endPoint y: 504, distance: 26.9
click at [1463, 22] on div "Run Automation" at bounding box center [1496, 22] width 100 height 14
